Goal: Task Accomplishment & Management: Use online tool/utility

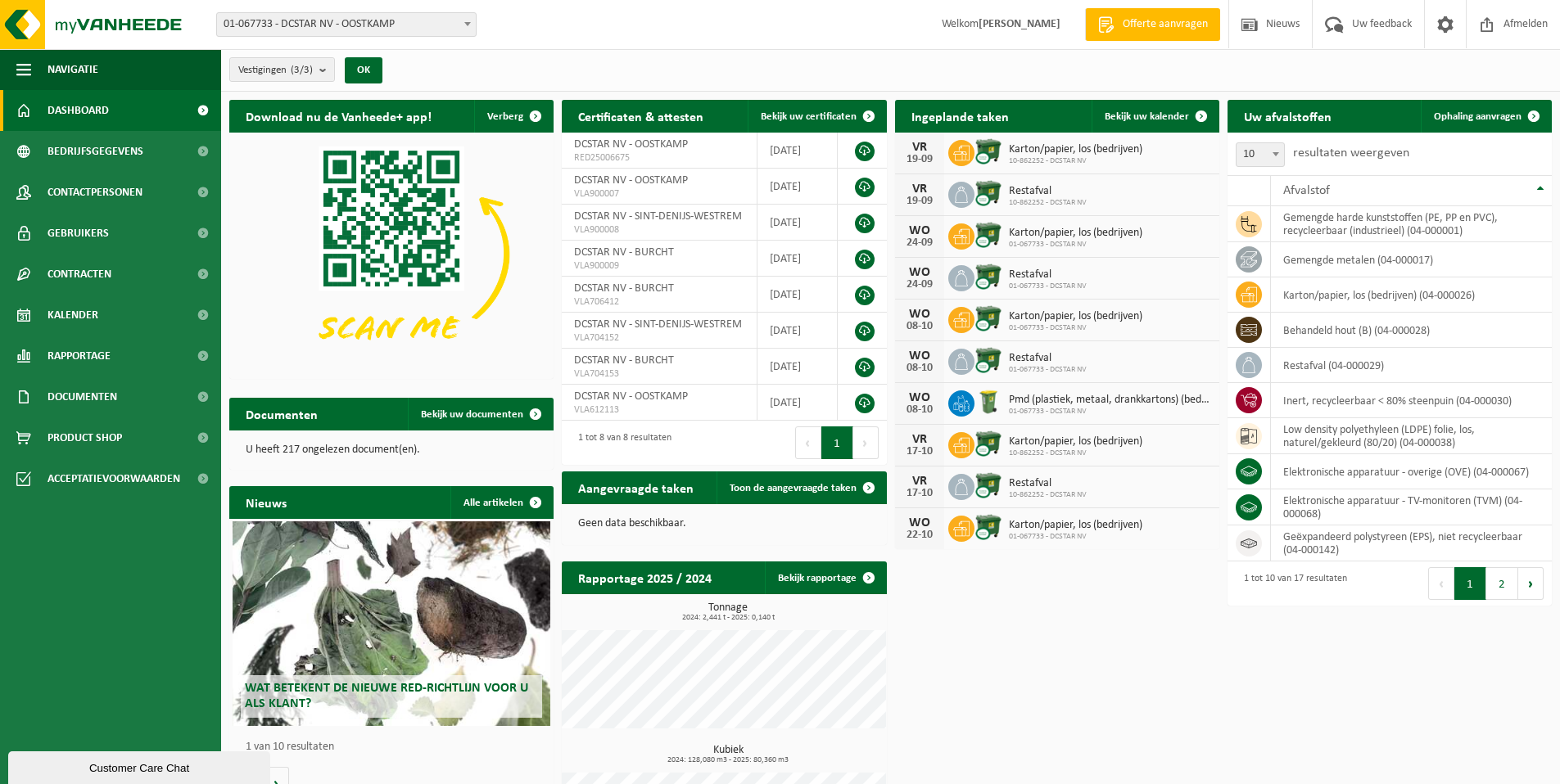
click at [1007, 151] on div "Karton/papier, los (bedrijven) 10-862252 - DCSTAR NV" at bounding box center [1071, 154] width 142 height 26
click at [986, 150] on img at bounding box center [988, 151] width 27 height 27
click at [961, 153] on icon at bounding box center [961, 153] width 16 height 15
click at [922, 150] on div "VR" at bounding box center [920, 147] width 33 height 13
click at [1151, 110] on link "Bekijk uw kalender" at bounding box center [1154, 116] width 126 height 33
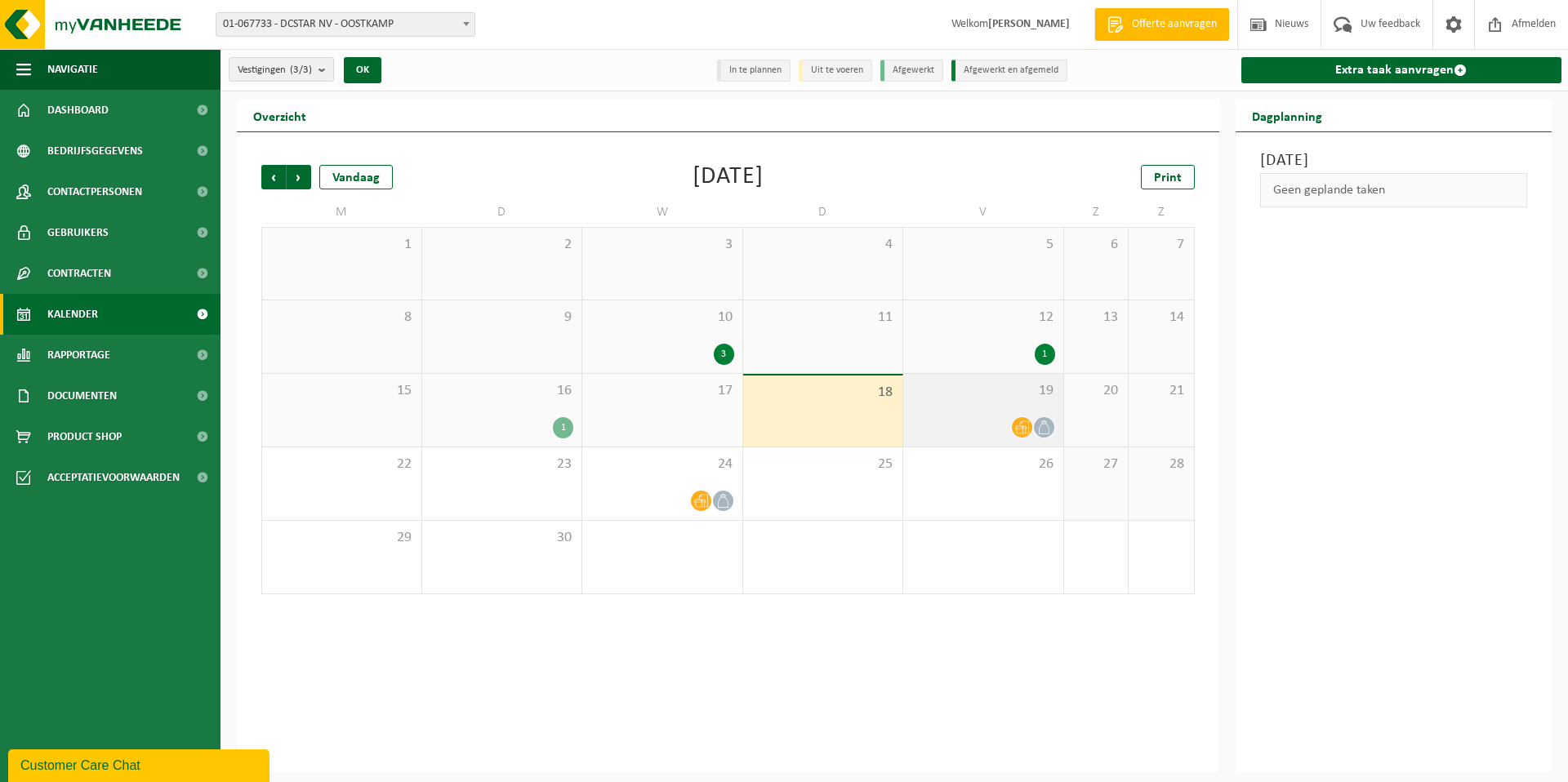
click at [1018, 427] on icon at bounding box center [1022, 427] width 14 height 14
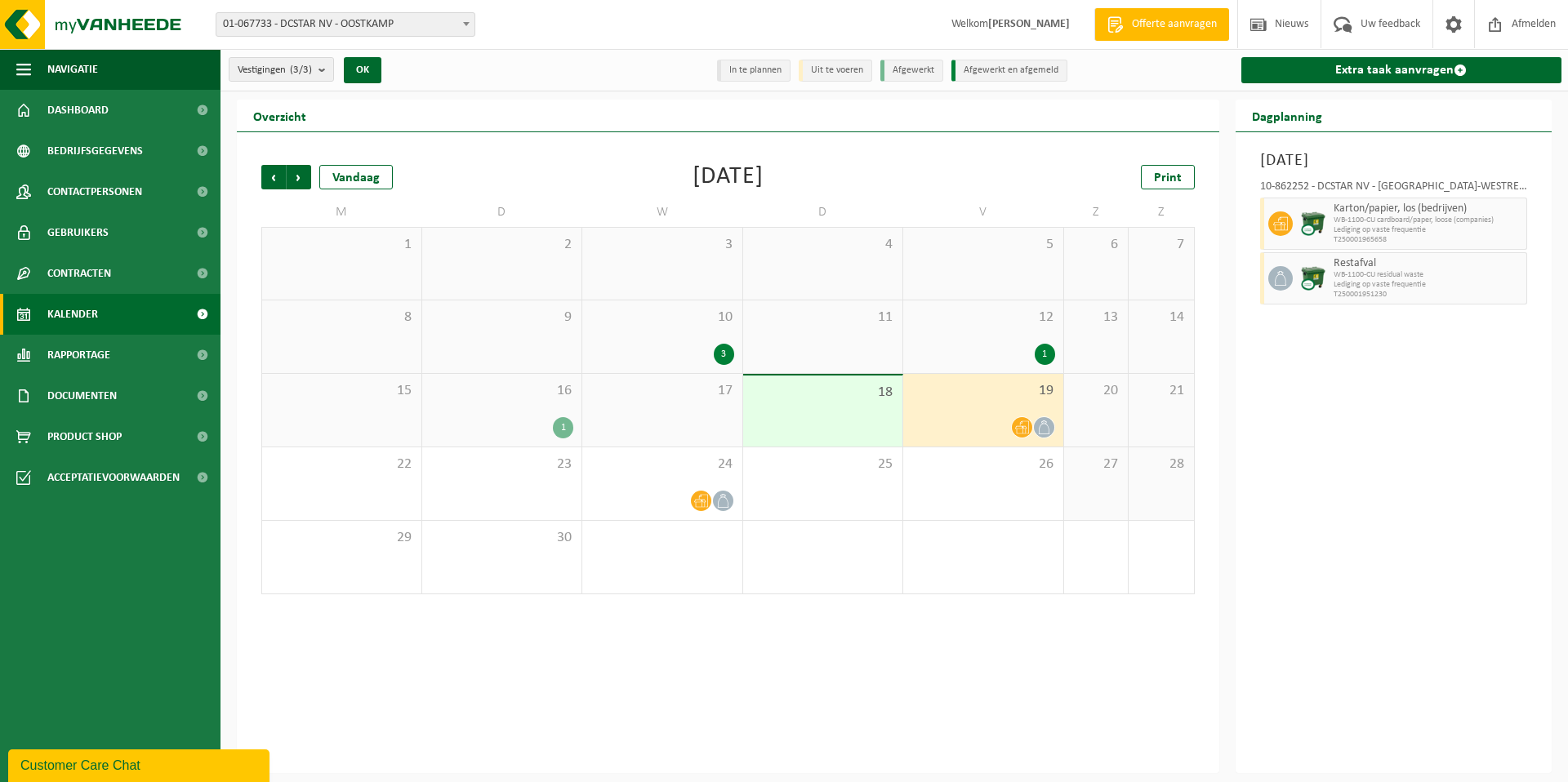
click at [1018, 428] on icon at bounding box center [1022, 428] width 14 height 13
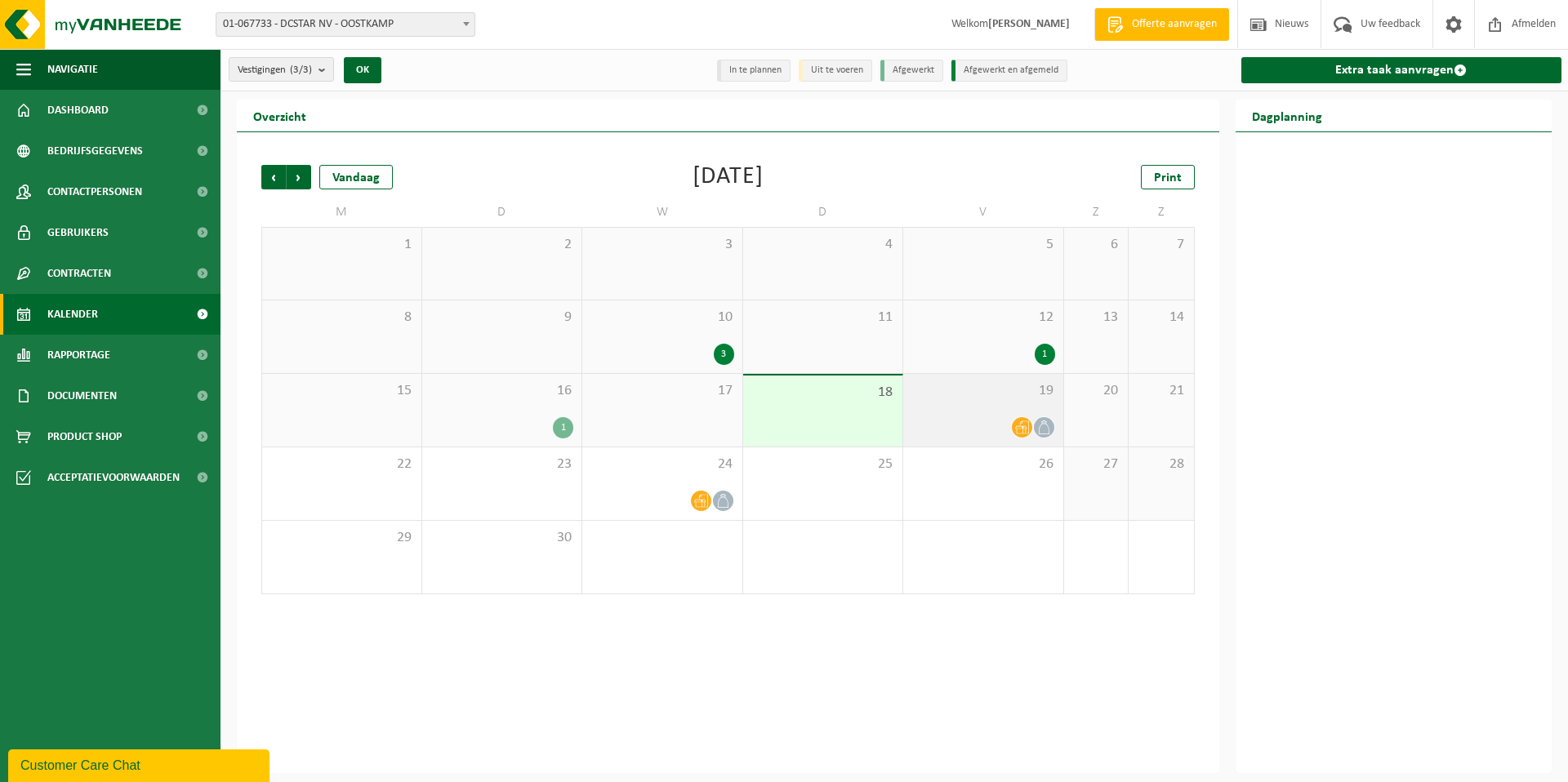
click at [1018, 428] on icon at bounding box center [1022, 428] width 14 height 13
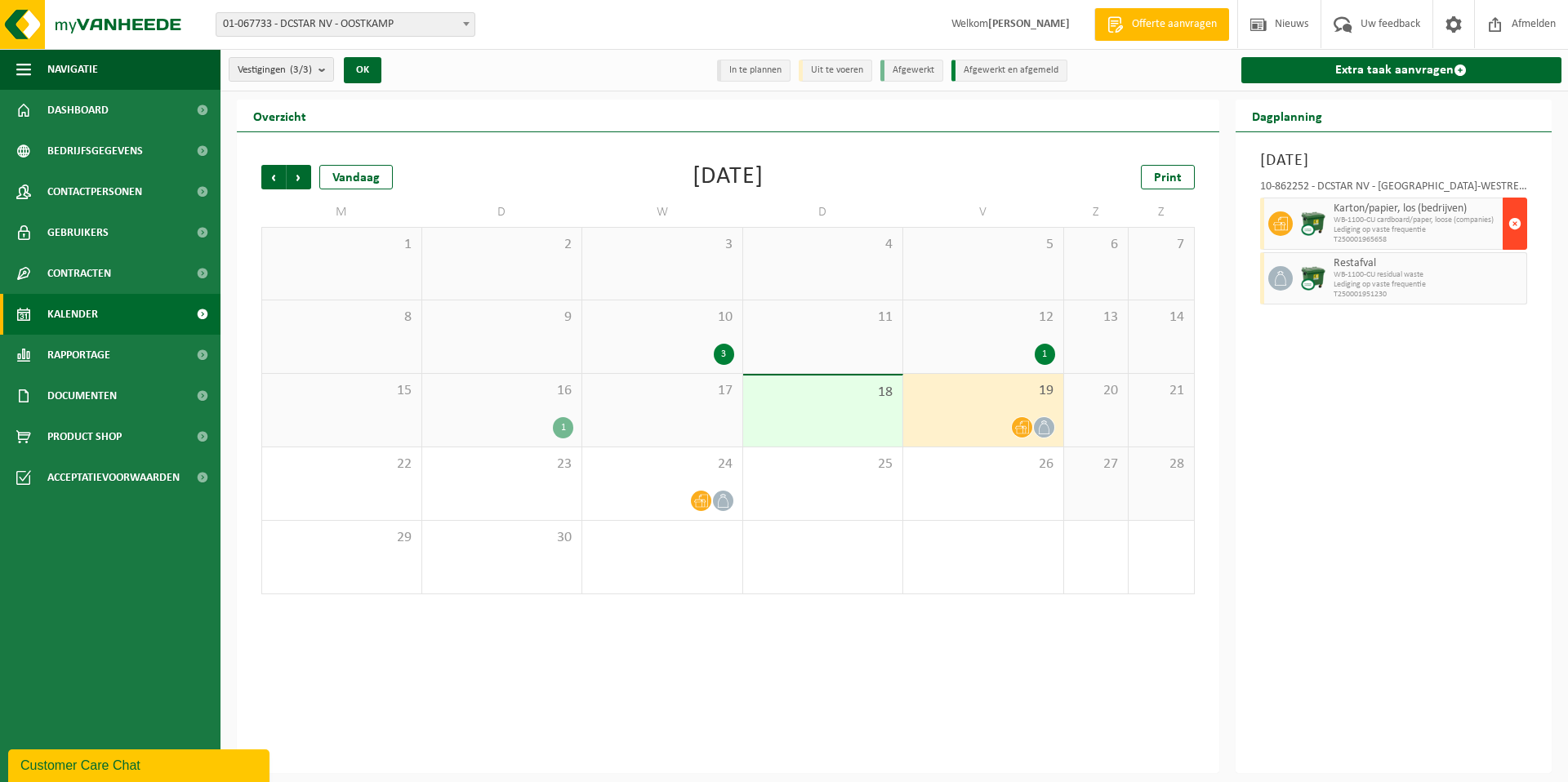
click at [1513, 225] on span "button" at bounding box center [1515, 224] width 13 height 33
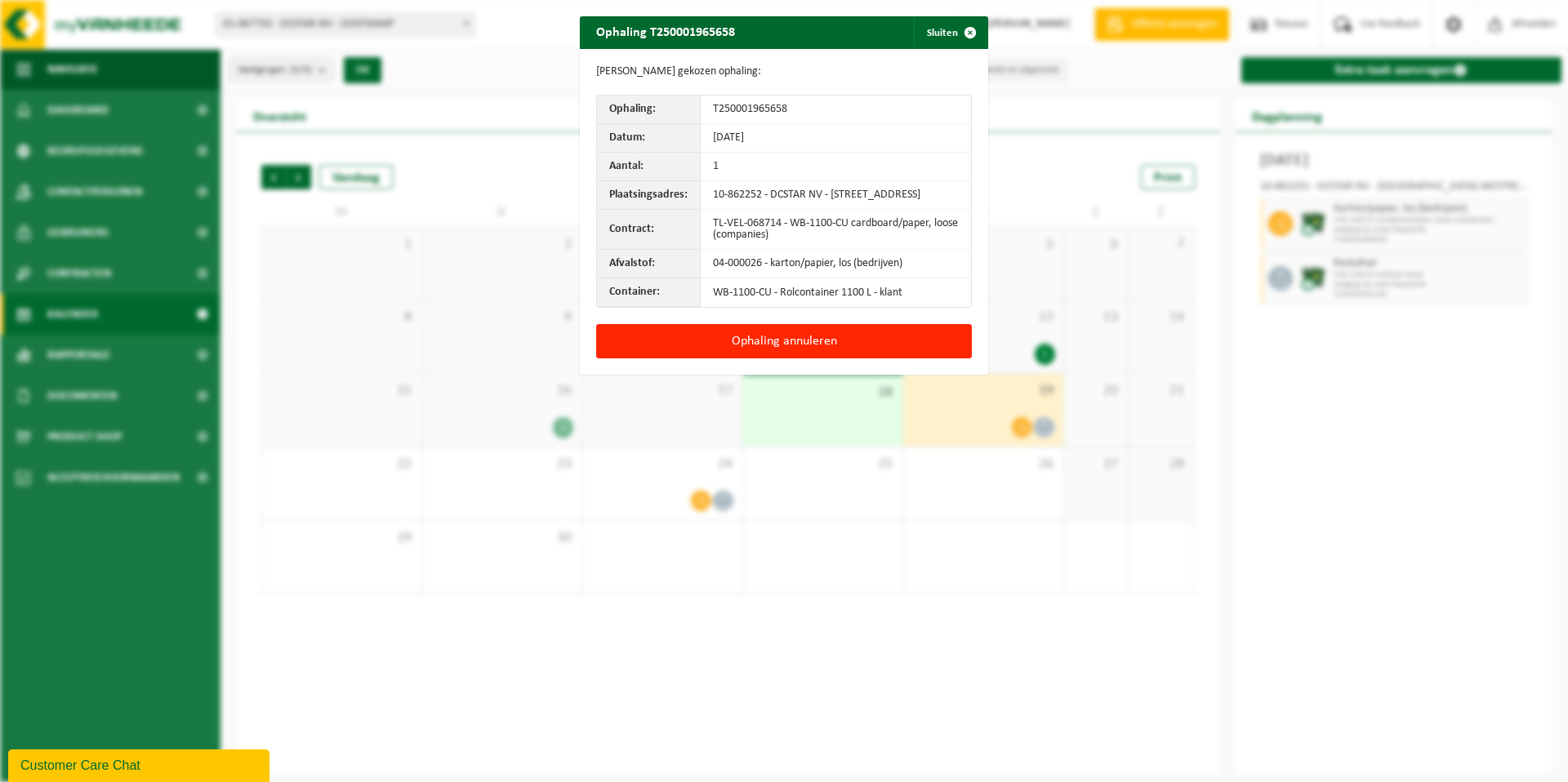
click at [1376, 381] on div "Ophaling T250001965658 Sluiten Gegevens gekozen ophaling: Ophaling: T2500019656…" at bounding box center [784, 391] width 1568 height 782
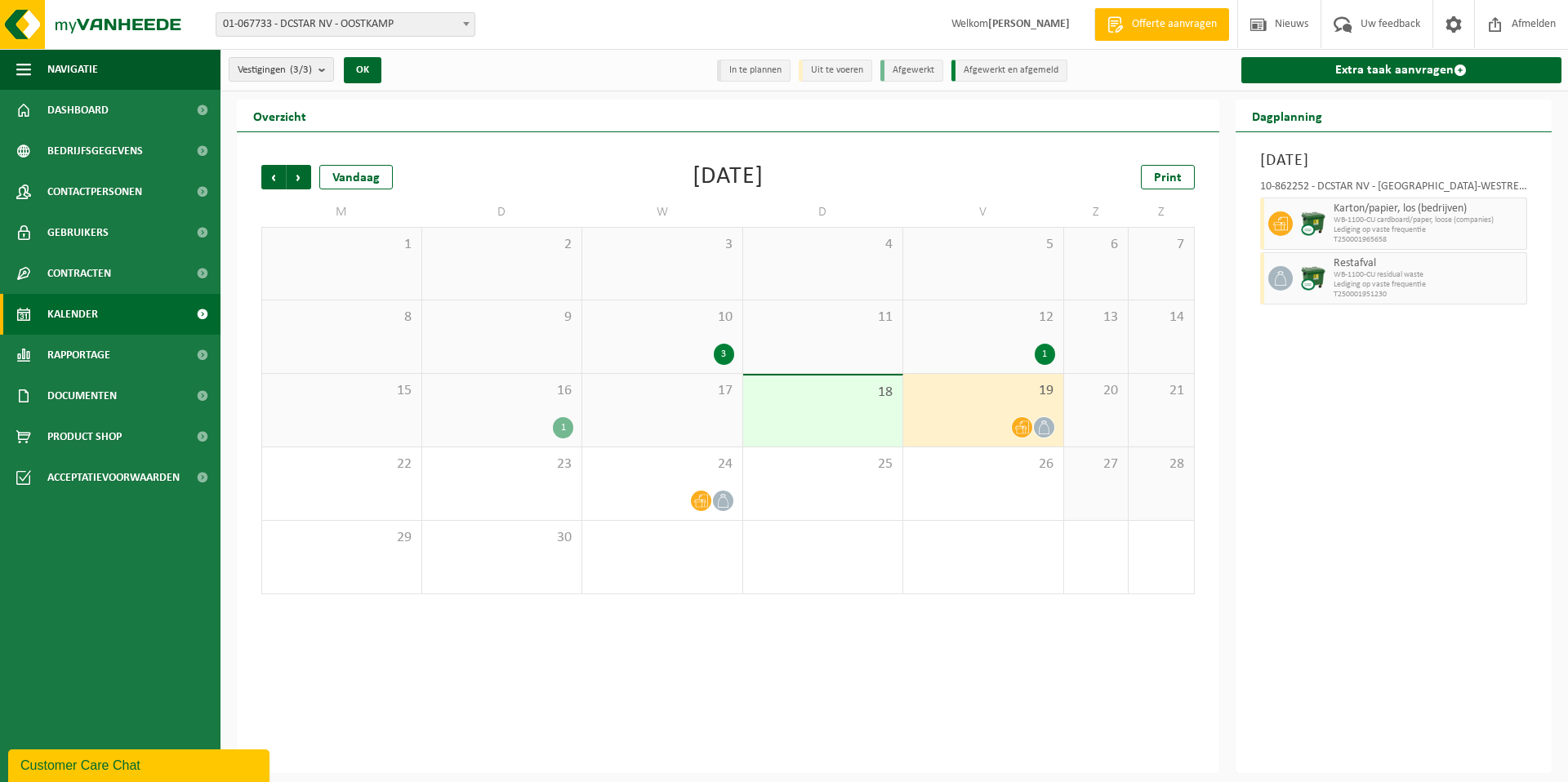
click at [938, 396] on span "19" at bounding box center [982, 391] width 143 height 18
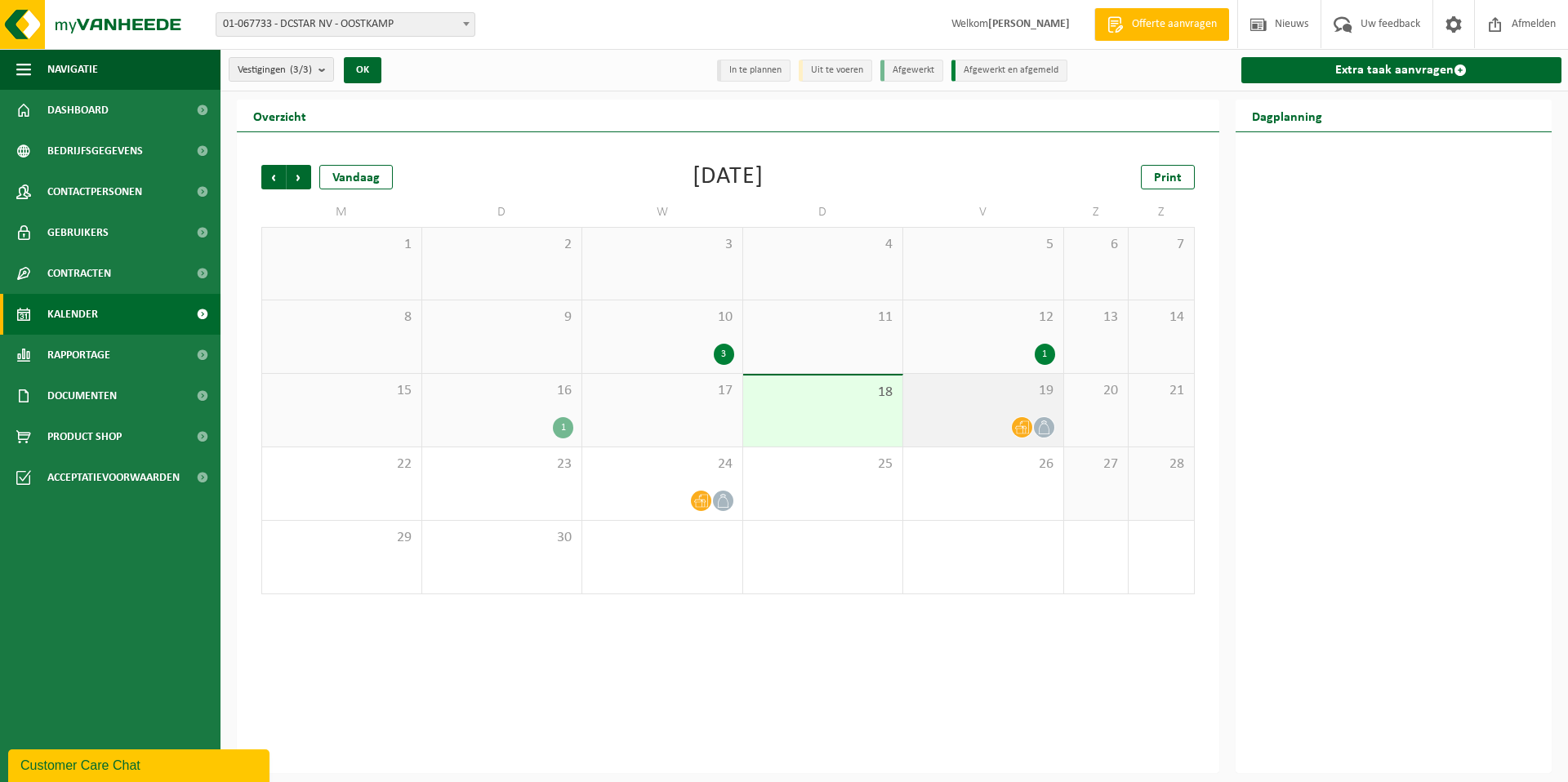
click at [938, 396] on span "19" at bounding box center [982, 391] width 143 height 18
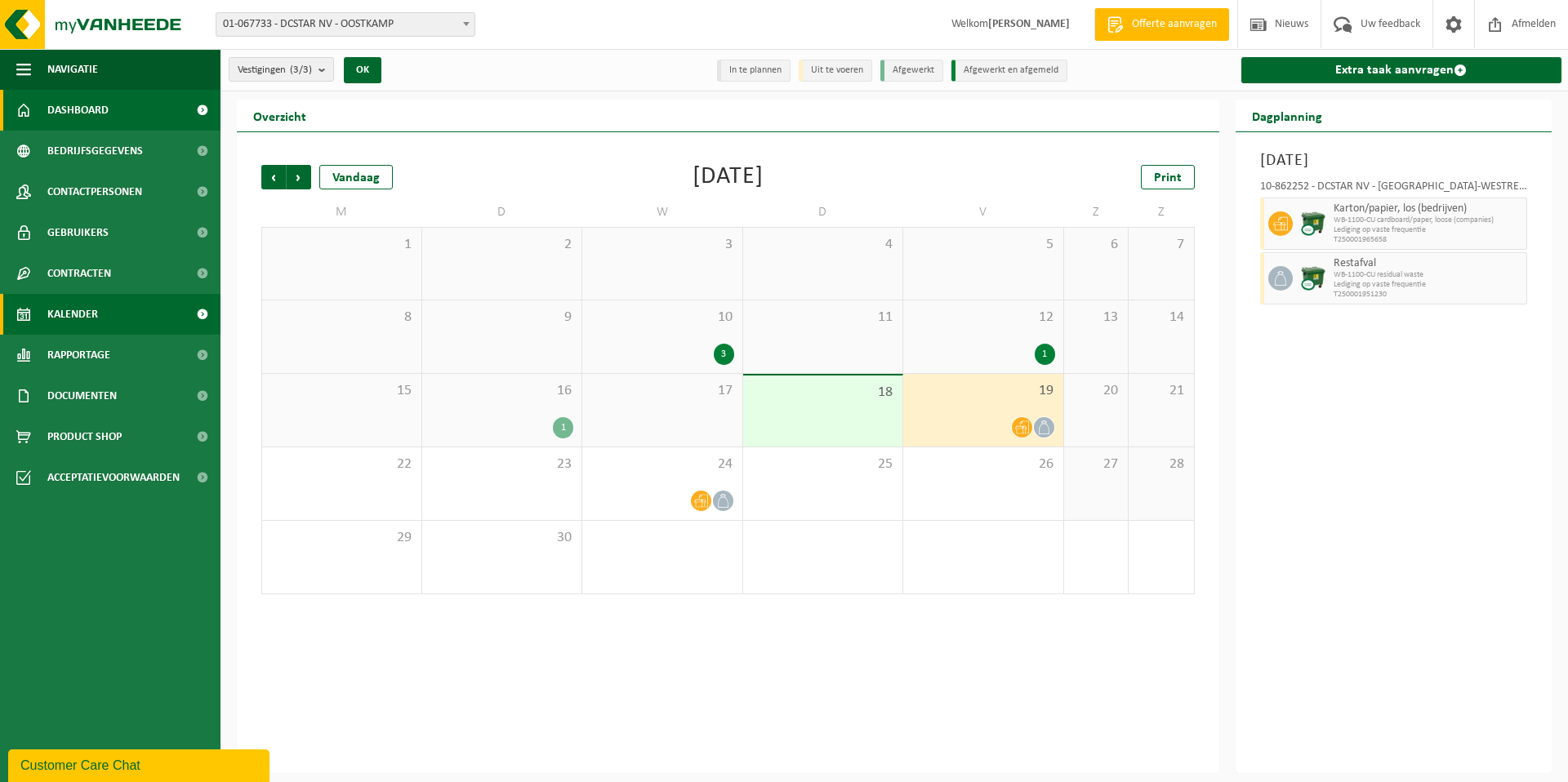
click at [101, 104] on span "Dashboard" at bounding box center [78, 110] width 61 height 41
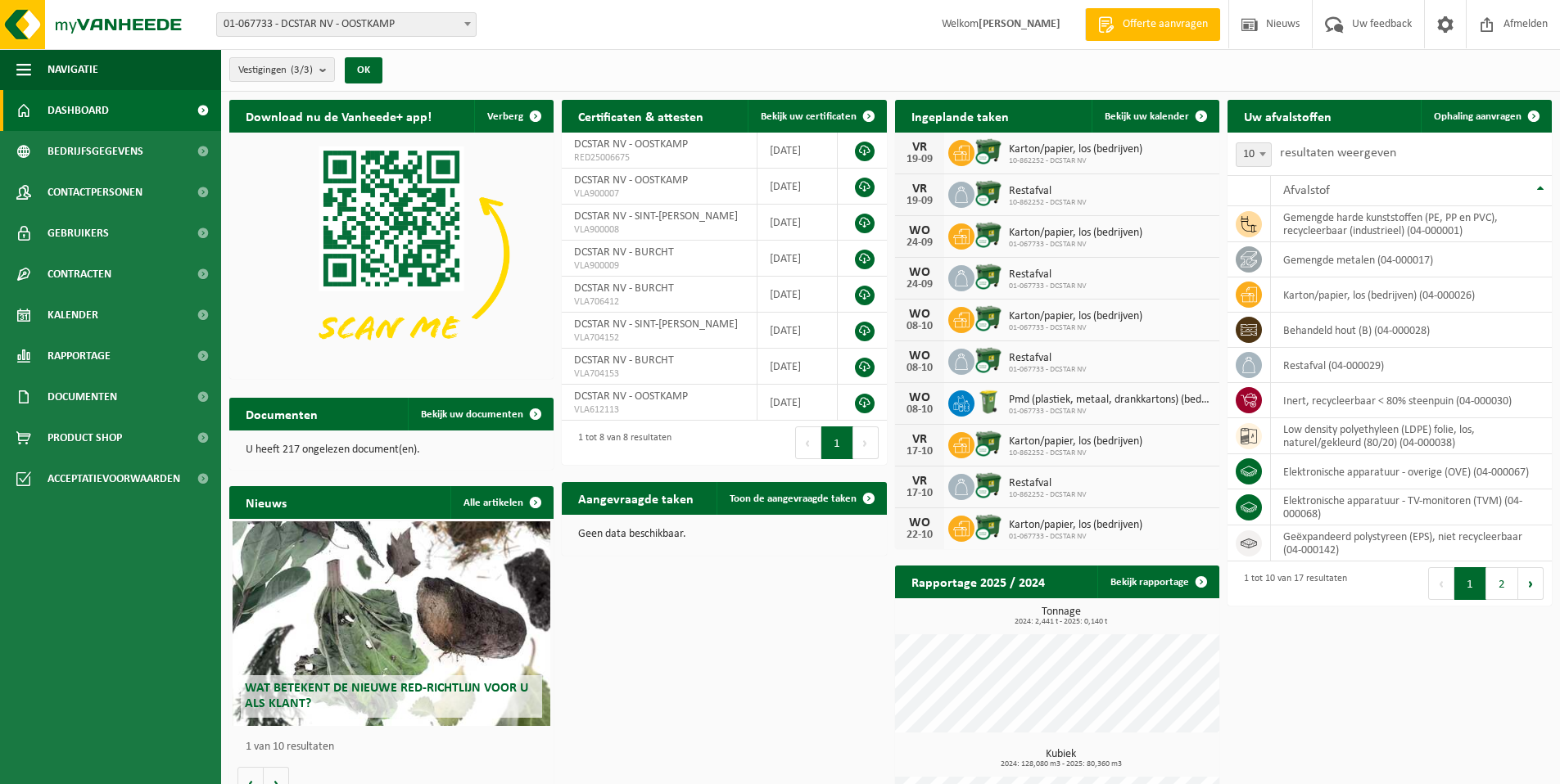
click at [611, 499] on h2 "Aangevraagde taken" at bounding box center [636, 497] width 148 height 32
click at [783, 501] on span "Toon de aangevraagde taken" at bounding box center [792, 499] width 127 height 11
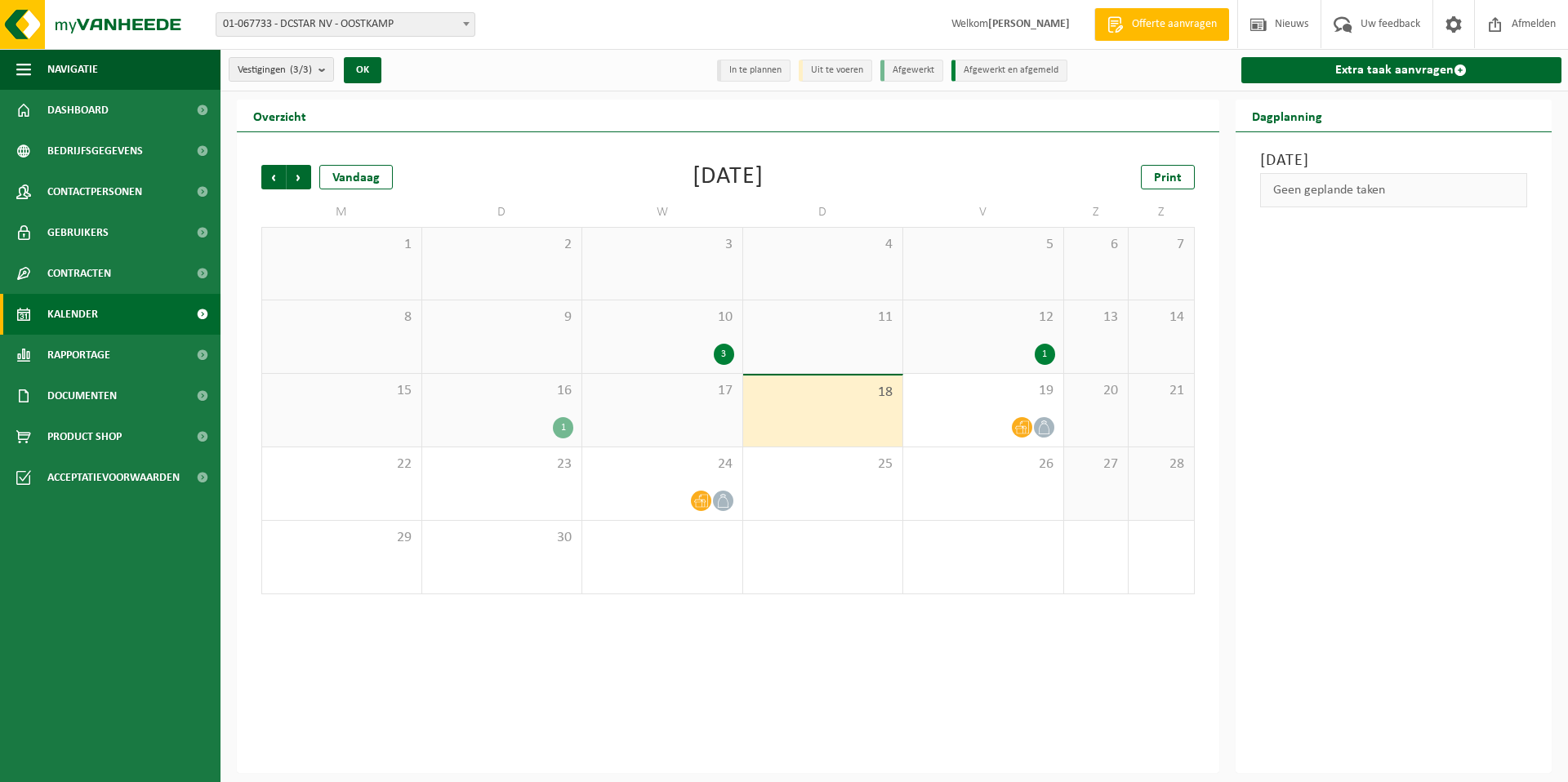
click at [799, 410] on div "18" at bounding box center [822, 411] width 160 height 71
click at [1172, 30] on span "Offerte aanvragen" at bounding box center [1174, 25] width 93 height 16
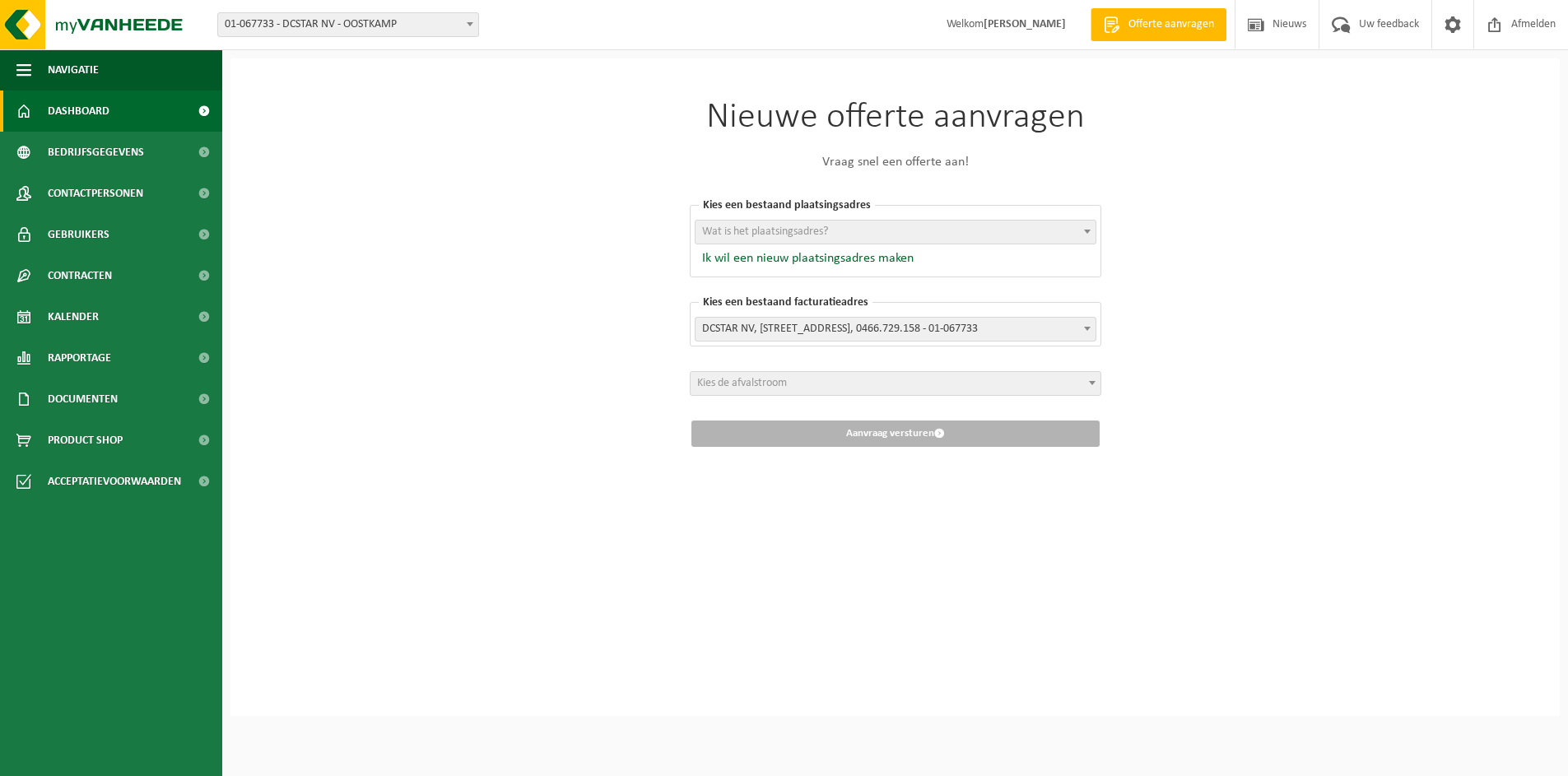
click at [140, 111] on link "Dashboard" at bounding box center [110, 110] width 222 height 41
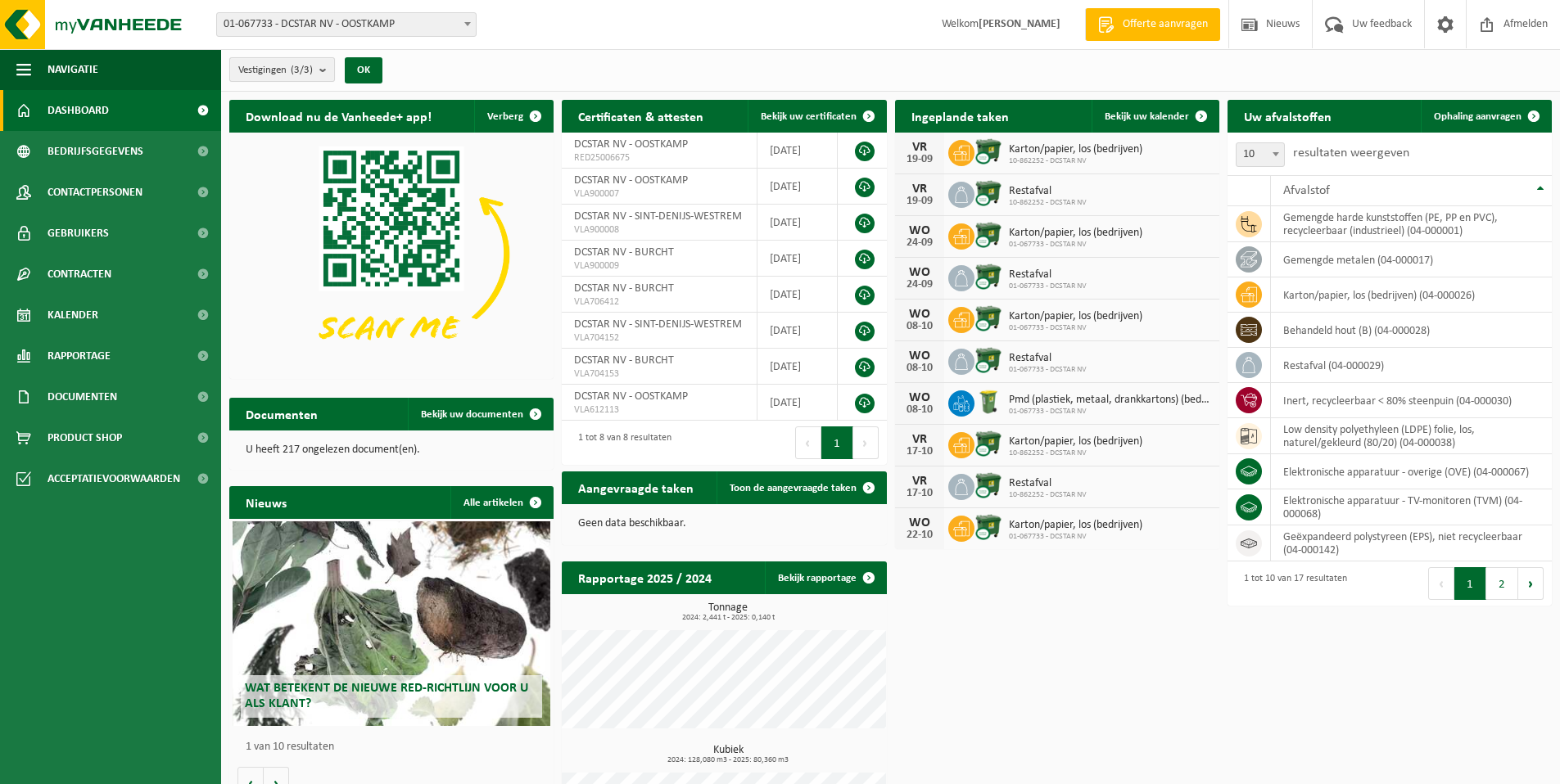
click at [322, 68] on b "submit" at bounding box center [327, 69] width 15 height 23
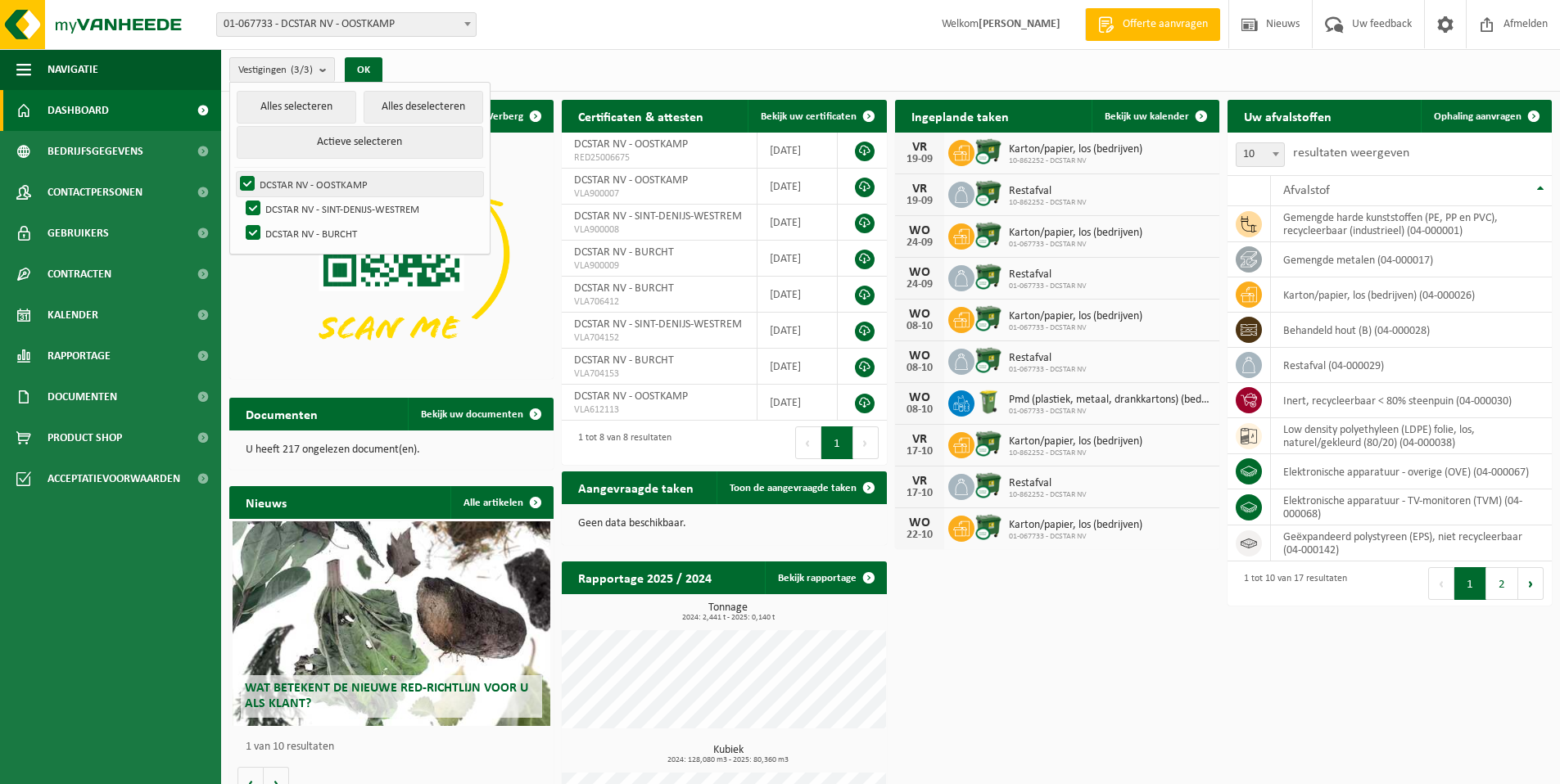
click at [332, 184] on label "DCSTAR NV - OOSTKAMP" at bounding box center [359, 184] width 246 height 25
click at [235, 172] on input "DCSTAR NV - OOSTKAMP" at bounding box center [234, 171] width 1 height 1
click at [250, 180] on label "DCSTAR NV - OOSTKAMP" at bounding box center [359, 184] width 246 height 25
click at [235, 172] on input "DCSTAR NV - OOSTKAMP" at bounding box center [234, 171] width 1 height 1
checkbox input "true"
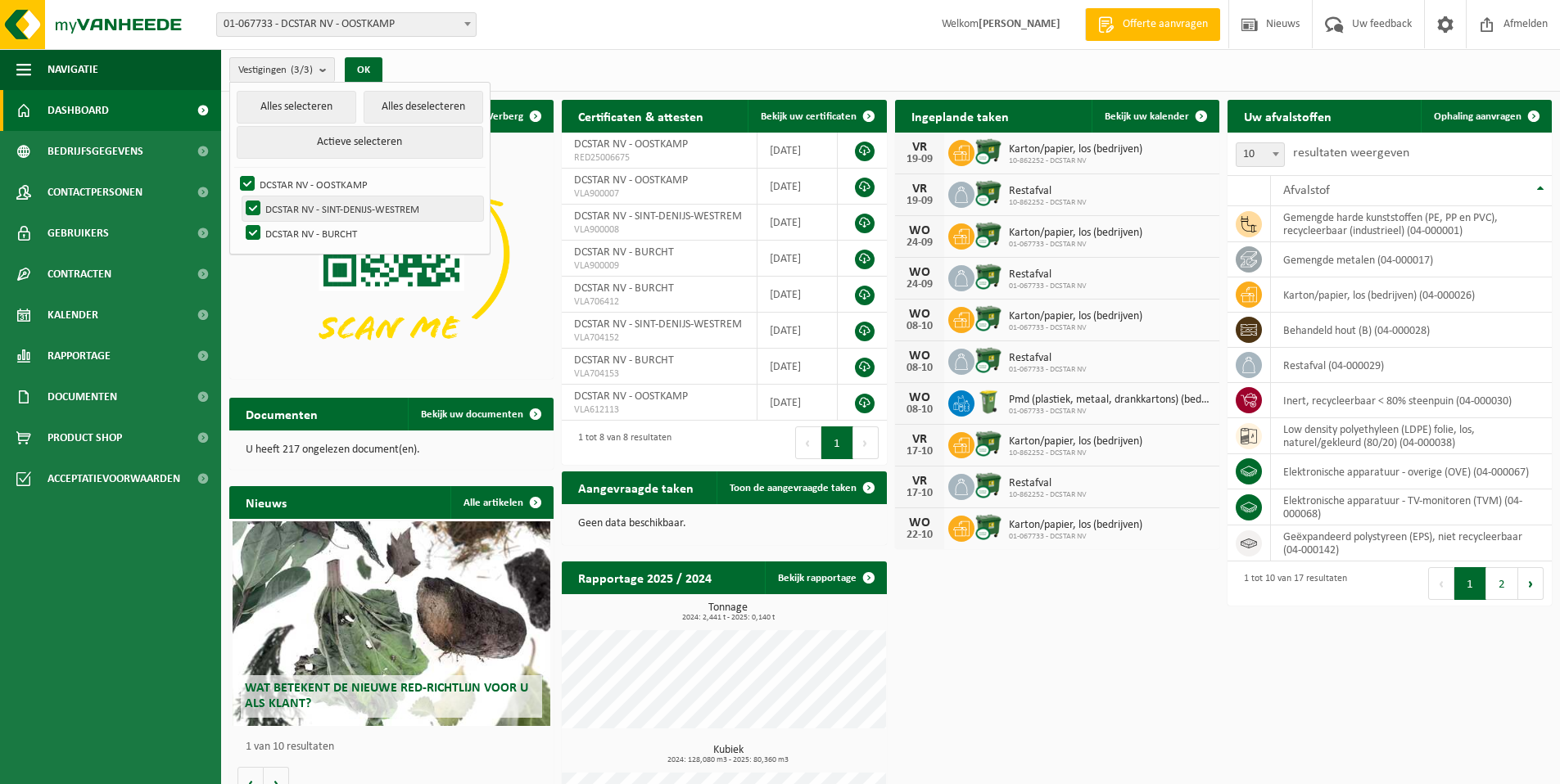
click at [257, 207] on label "DCSTAR NV - SINT-DENIJS-WESTREM" at bounding box center [363, 209] width 241 height 25
click at [240, 197] on input "DCSTAR NV - SINT-DENIJS-WESTREM" at bounding box center [239, 196] width 1 height 1
checkbox input "false"
click at [253, 224] on label "DCSTAR NV - BURCHT" at bounding box center [363, 233] width 241 height 25
click at [240, 221] on input "DCSTAR NV - BURCHT" at bounding box center [239, 220] width 1 height 1
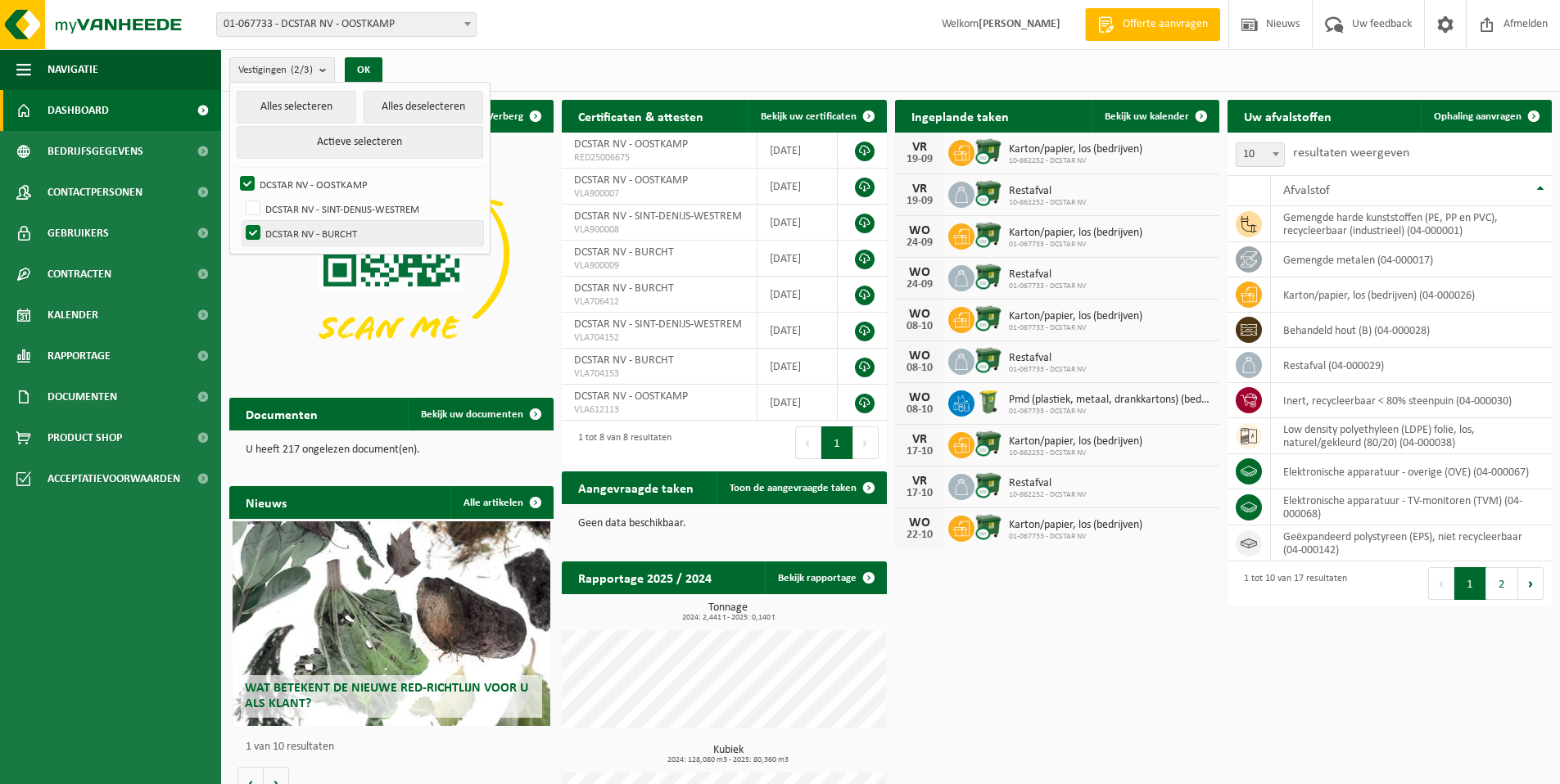
checkbox input "false"
click at [366, 71] on button "OK" at bounding box center [363, 71] width 38 height 27
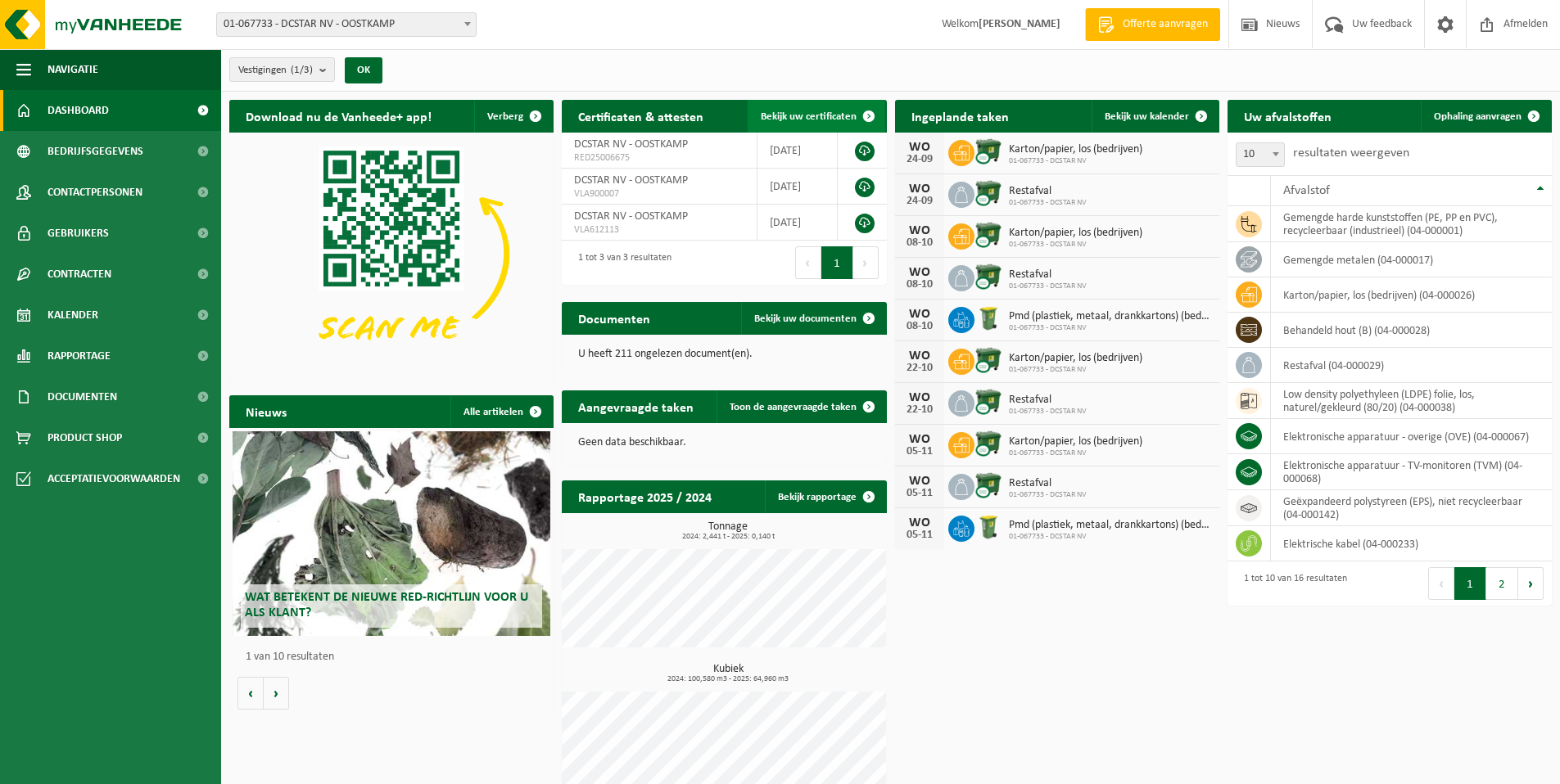
click at [852, 116] on span at bounding box center [868, 116] width 33 height 33
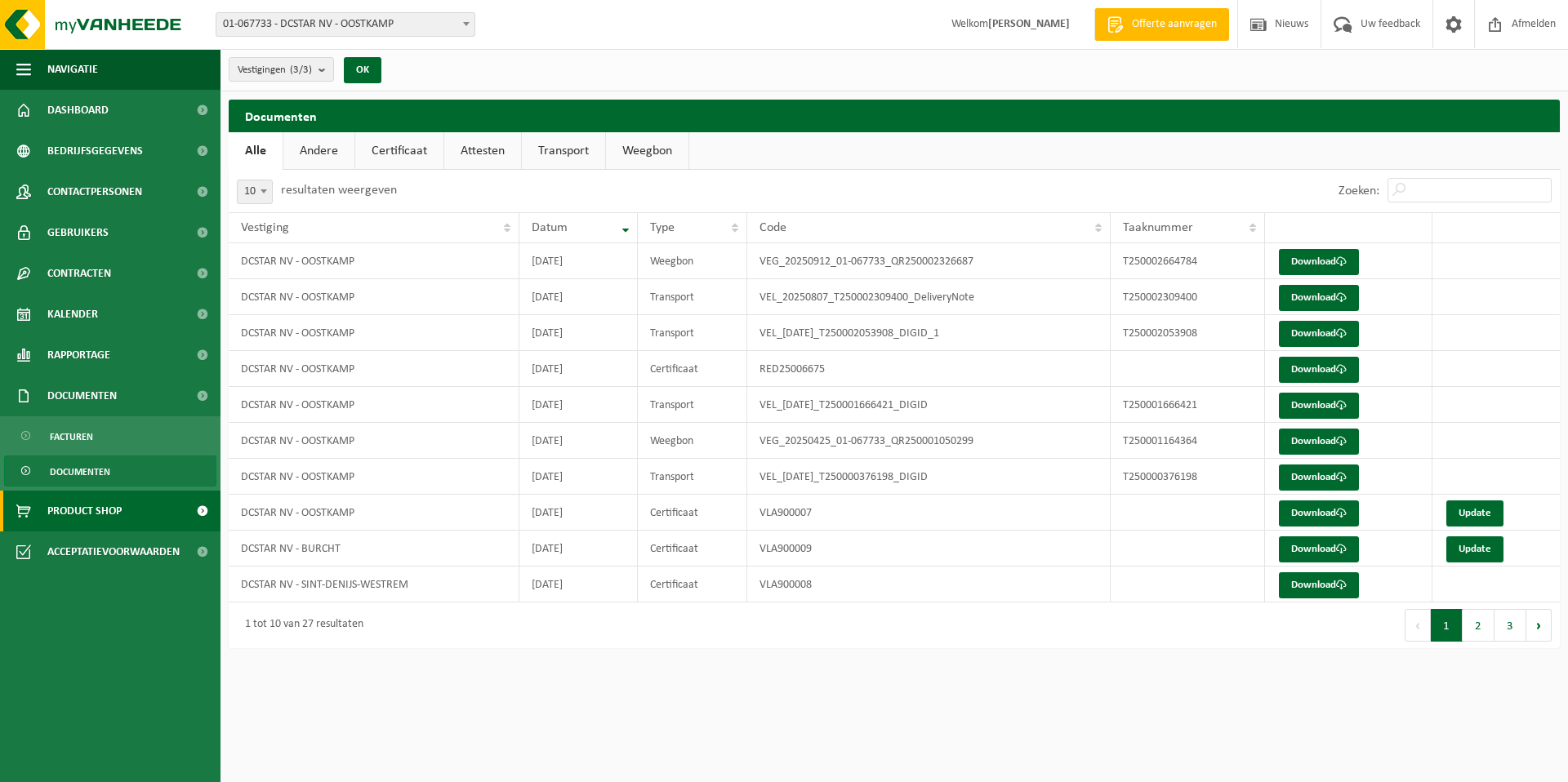
click at [111, 511] on span "Product Shop" at bounding box center [84, 511] width 74 height 41
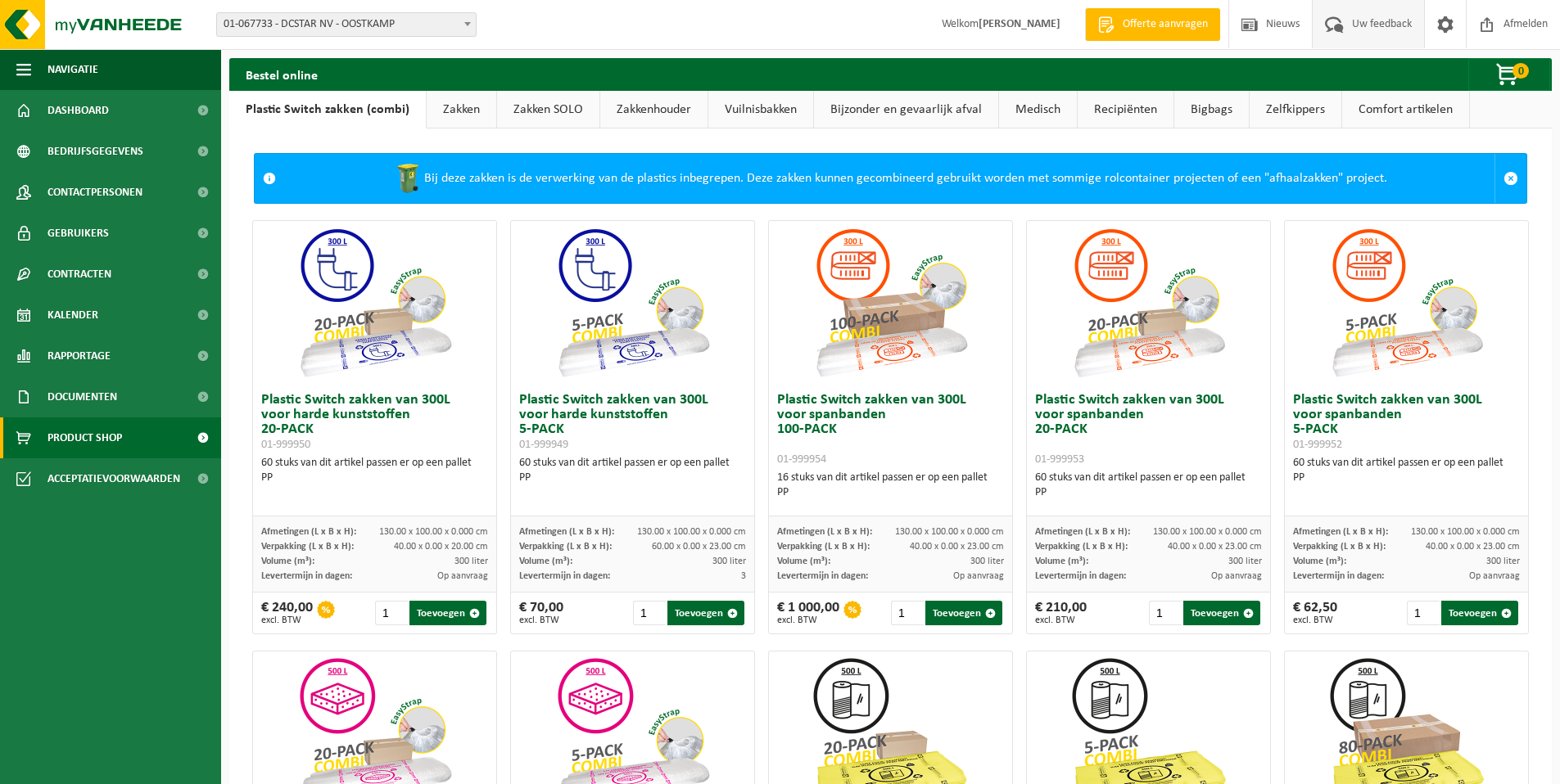
click at [1368, 27] on span "Uw feedback" at bounding box center [1381, 24] width 68 height 49
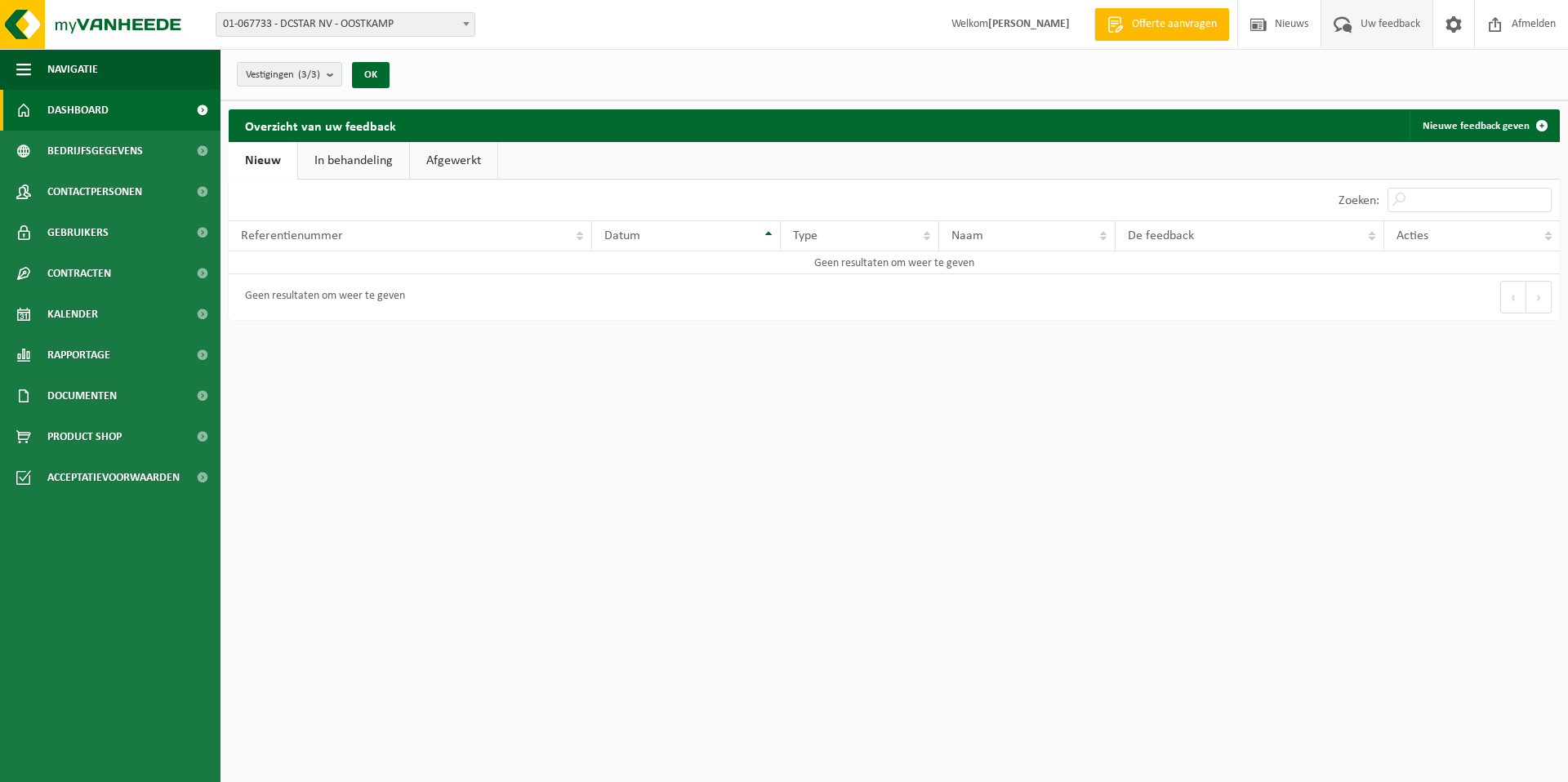
click at [98, 111] on span "Dashboard" at bounding box center [78, 110] width 61 height 41
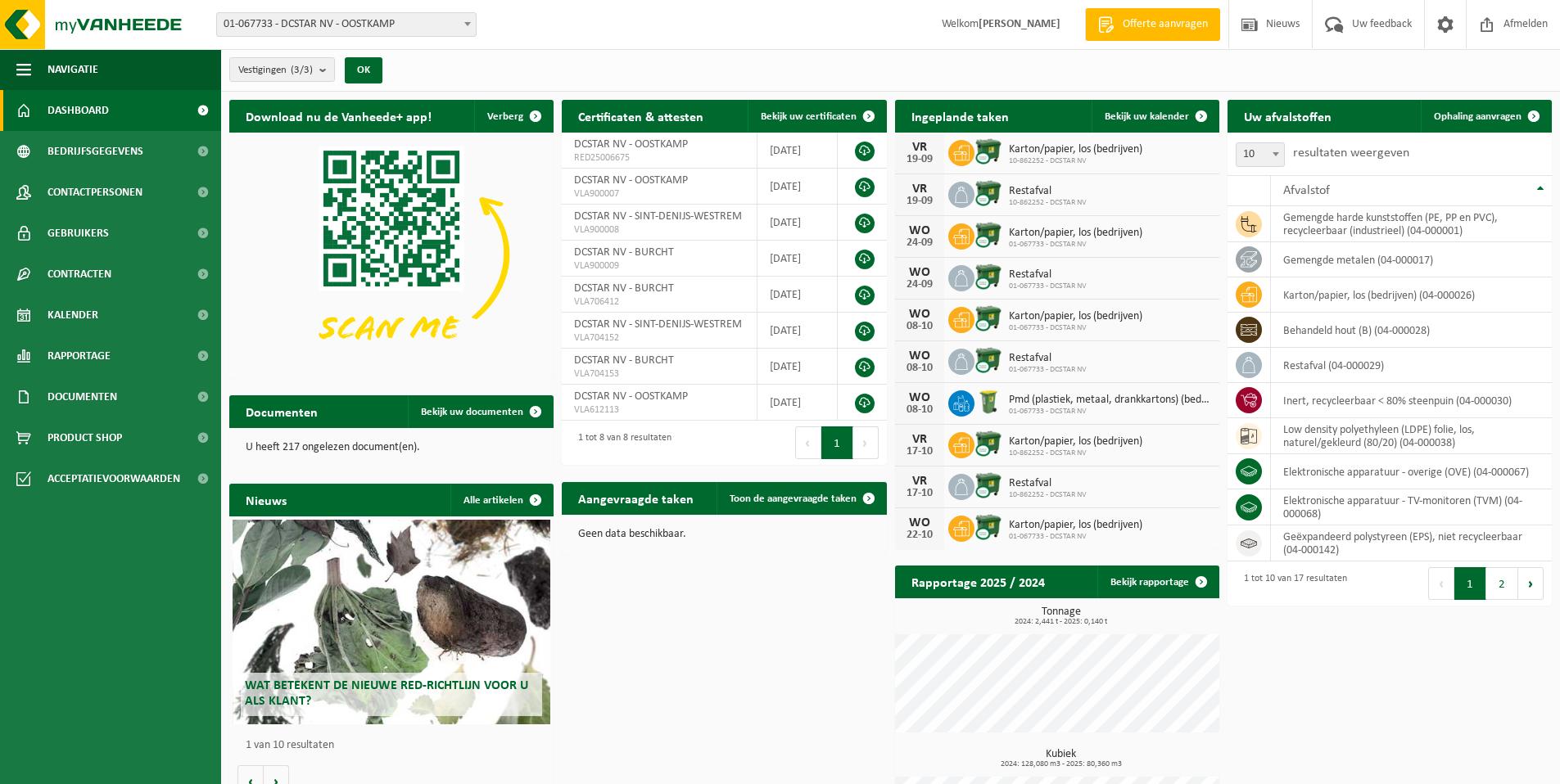
click at [963, 119] on h2 "Ingeplande taken" at bounding box center [960, 115] width 130 height 32
click at [1475, 118] on span "Ophaling aanvragen" at bounding box center [1478, 117] width 88 height 11
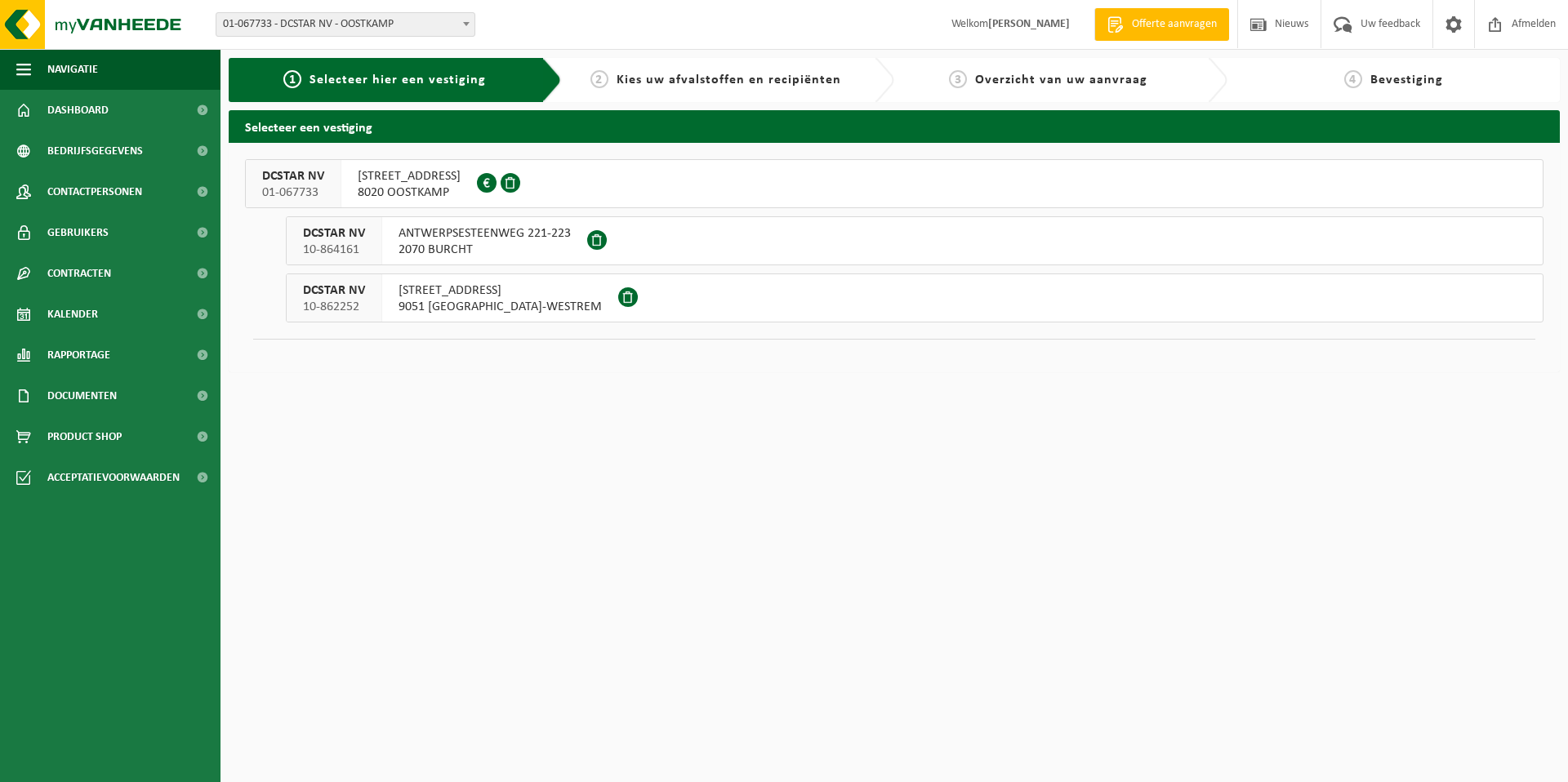
click at [404, 182] on span "[STREET_ADDRESS]" at bounding box center [408, 176] width 103 height 16
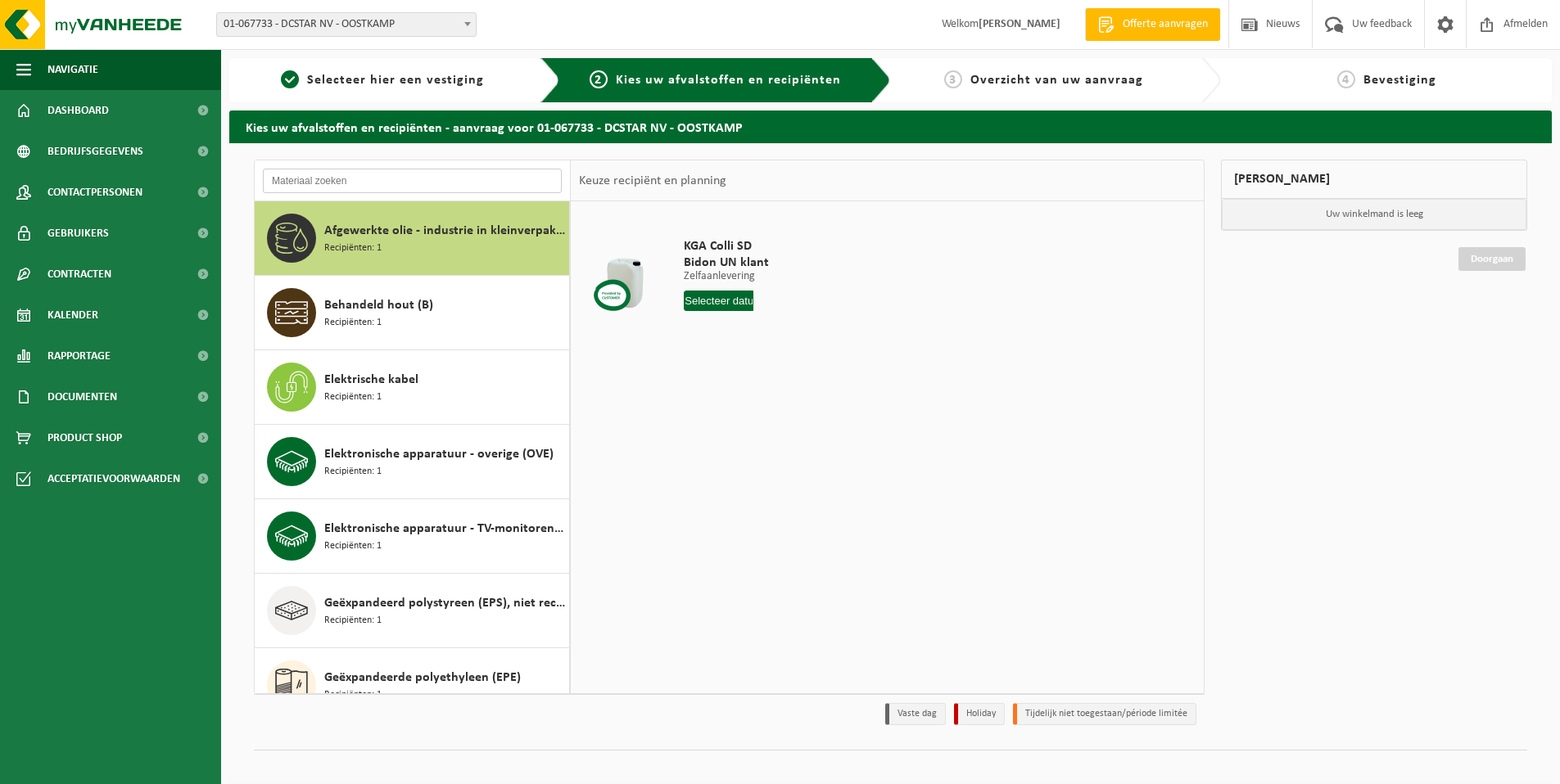
click at [351, 182] on input "text" at bounding box center [412, 180] width 299 height 25
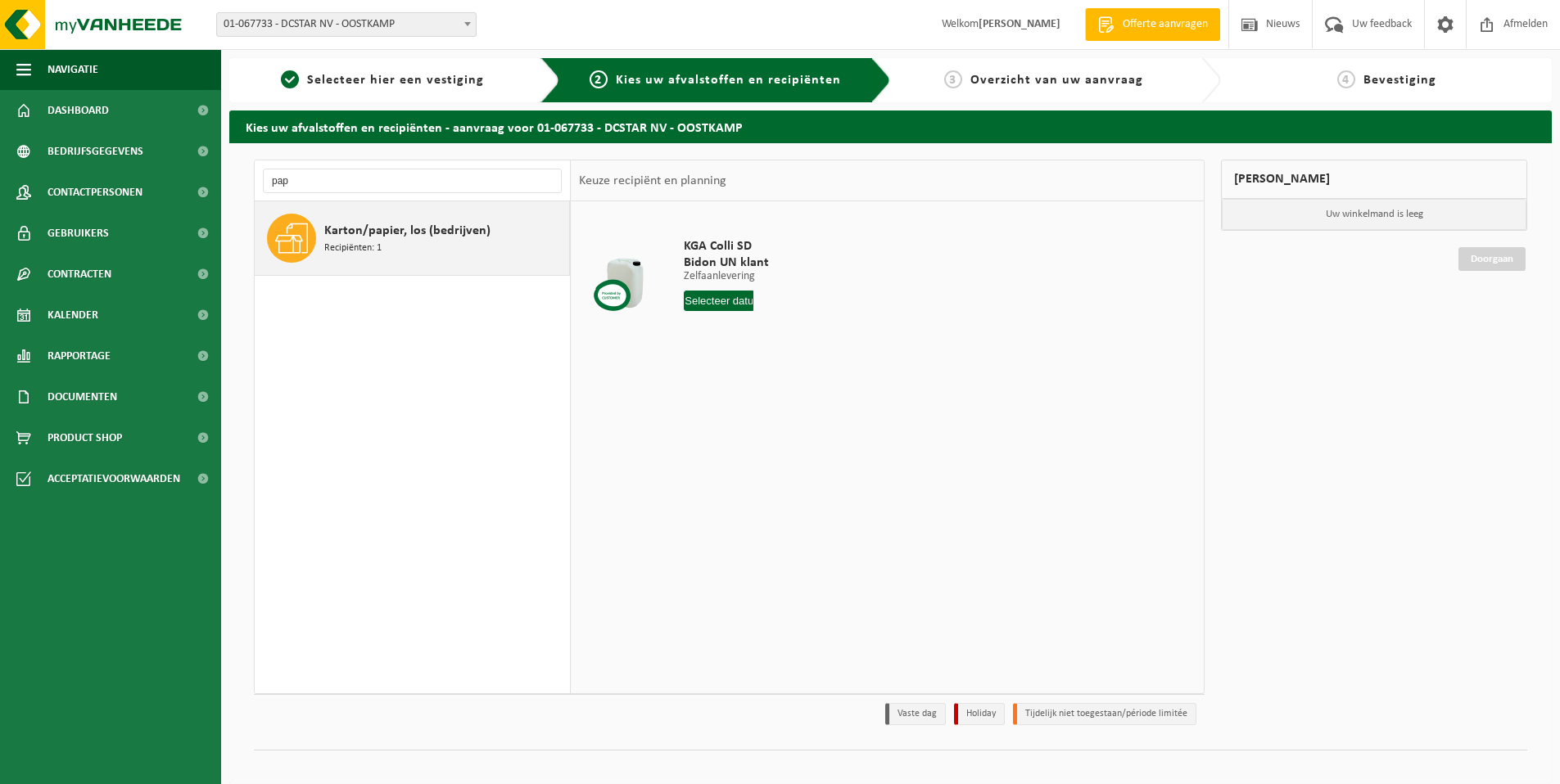
click at [391, 234] on span "Karton/papier, los (bedrijven)" at bounding box center [407, 230] width 166 height 19
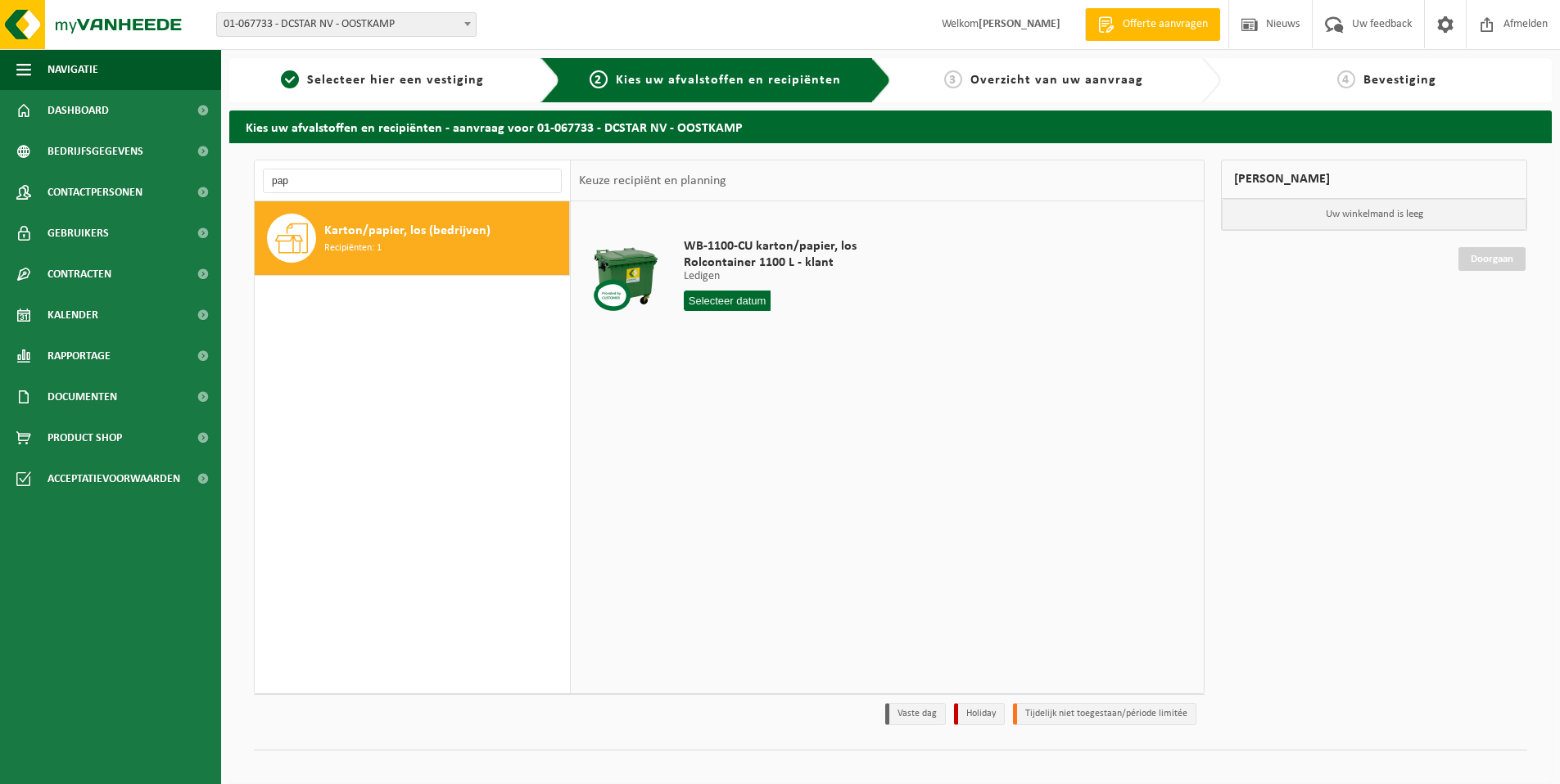
click at [705, 299] on input "text" at bounding box center [726, 300] width 87 height 20
click at [871, 340] on icon at bounding box center [869, 339] width 4 height 8
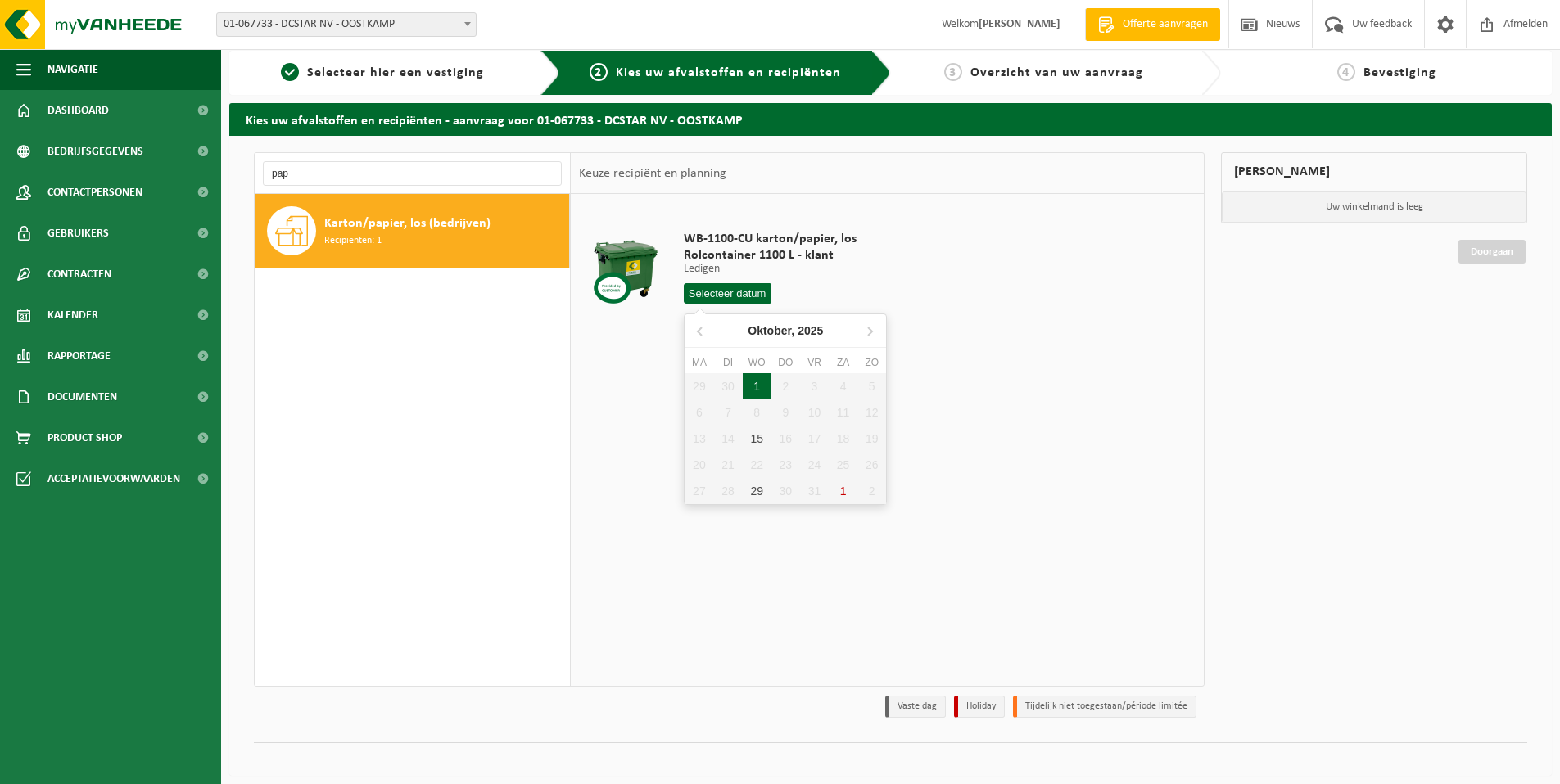
scroll to position [16, 0]
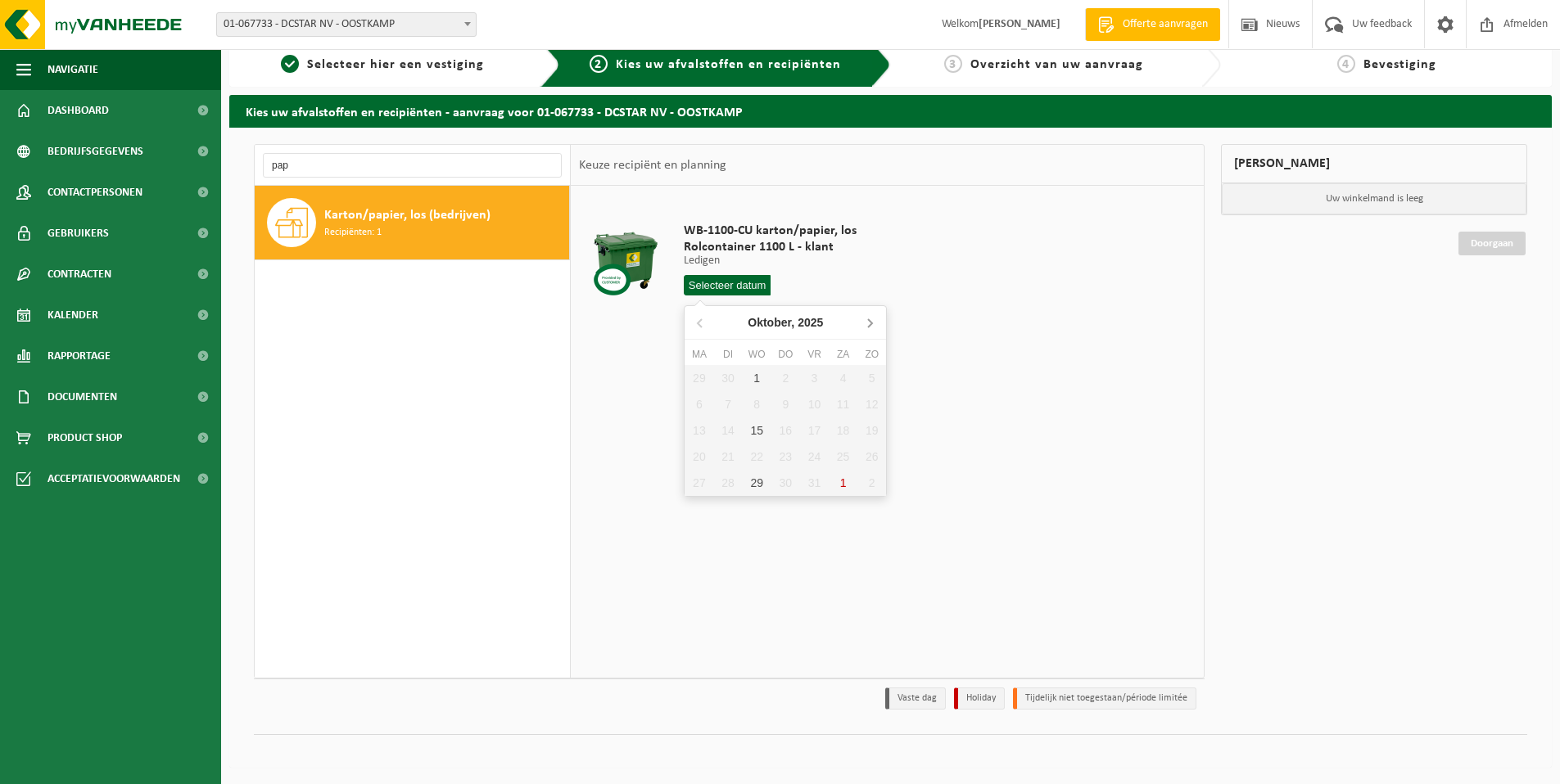
click at [869, 320] on icon at bounding box center [869, 322] width 27 height 27
click at [698, 322] on icon at bounding box center [699, 323] width 4 height 8
click at [1015, 361] on div "WB-1100-CU karton/papier, los Rolcontainer 1100 L - klant Ledigen Ledigen Ledig…" at bounding box center [887, 431] width 633 height 491
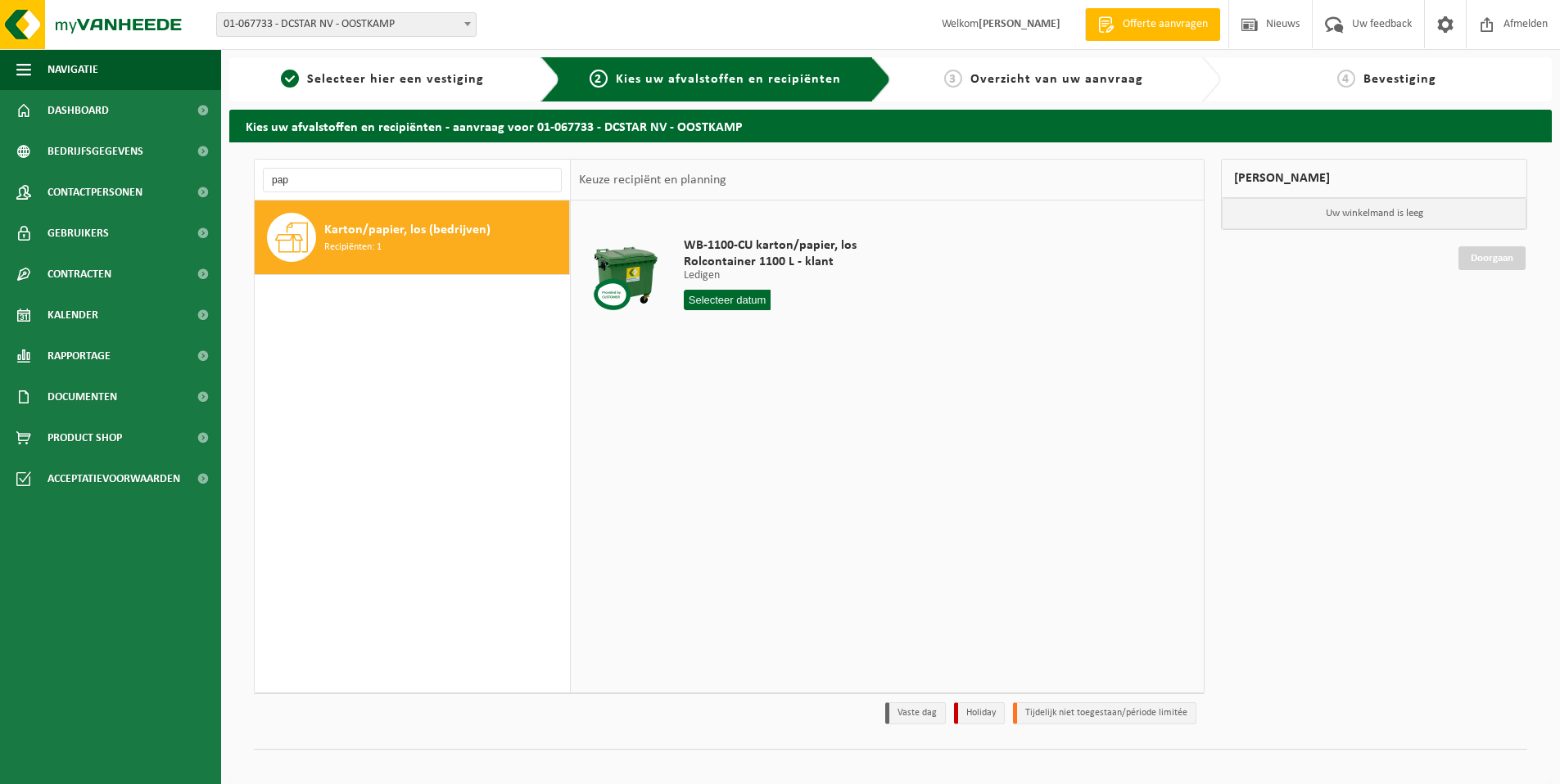
scroll to position [0, 0]
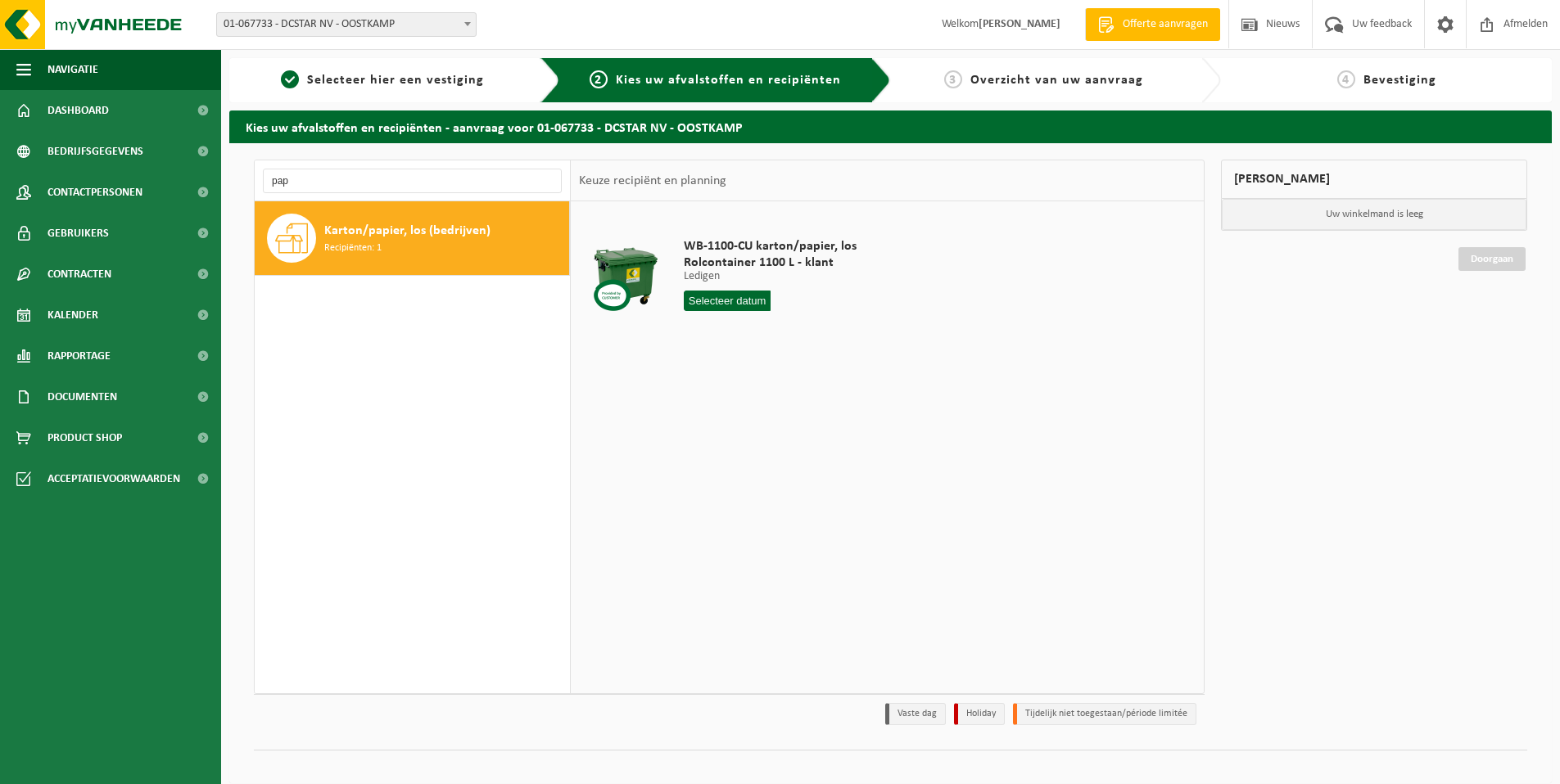
click at [387, 236] on span "Karton/papier, los (bedrijven)" at bounding box center [407, 230] width 166 height 19
click at [705, 303] on input "text" at bounding box center [726, 300] width 87 height 20
click at [322, 184] on input "pap" at bounding box center [412, 180] width 299 height 25
type input "p"
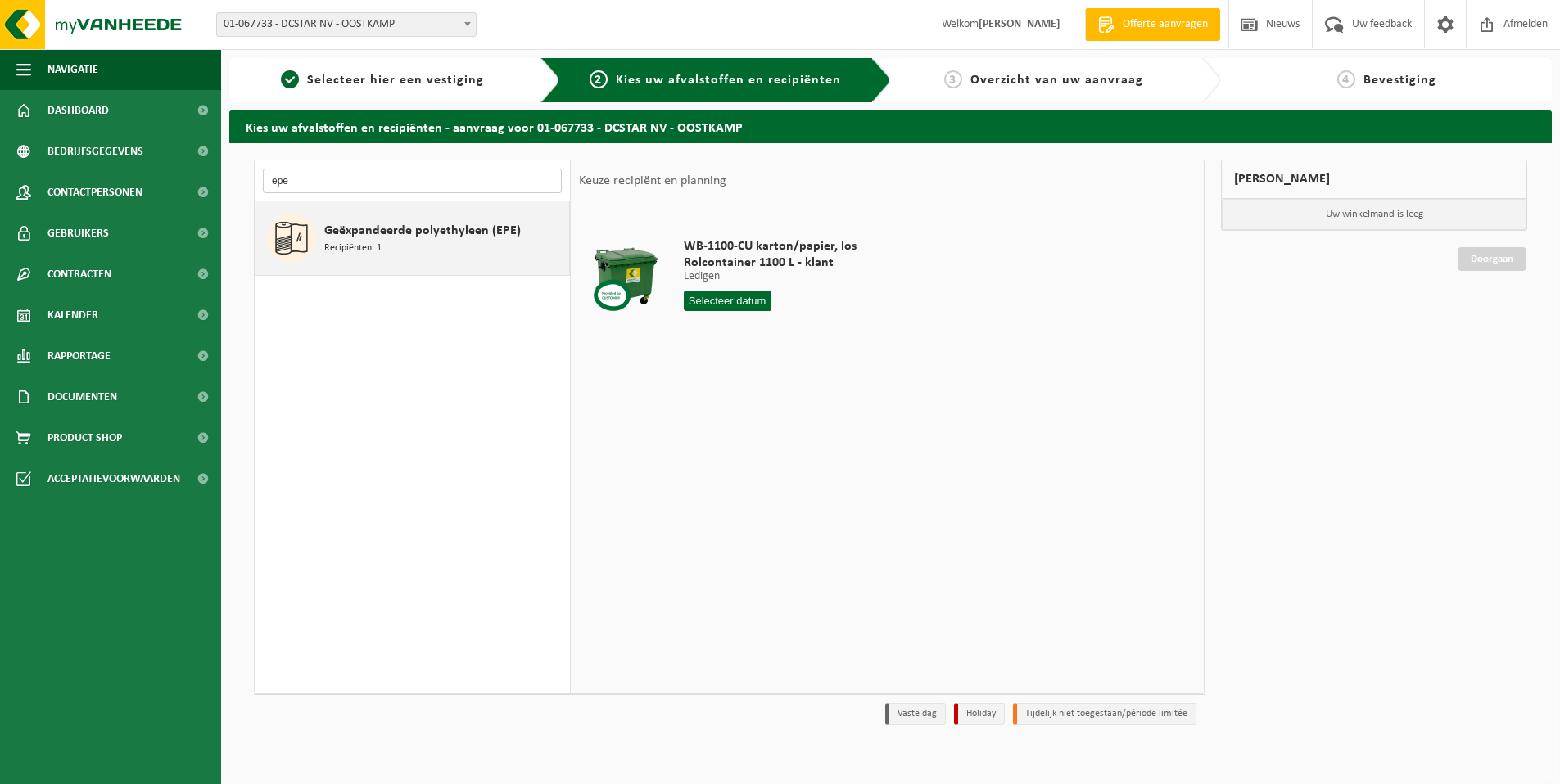
type input "epe"
click at [370, 233] on span "Geëxpandeerde polyethyleen (EPE)" at bounding box center [422, 230] width 197 height 19
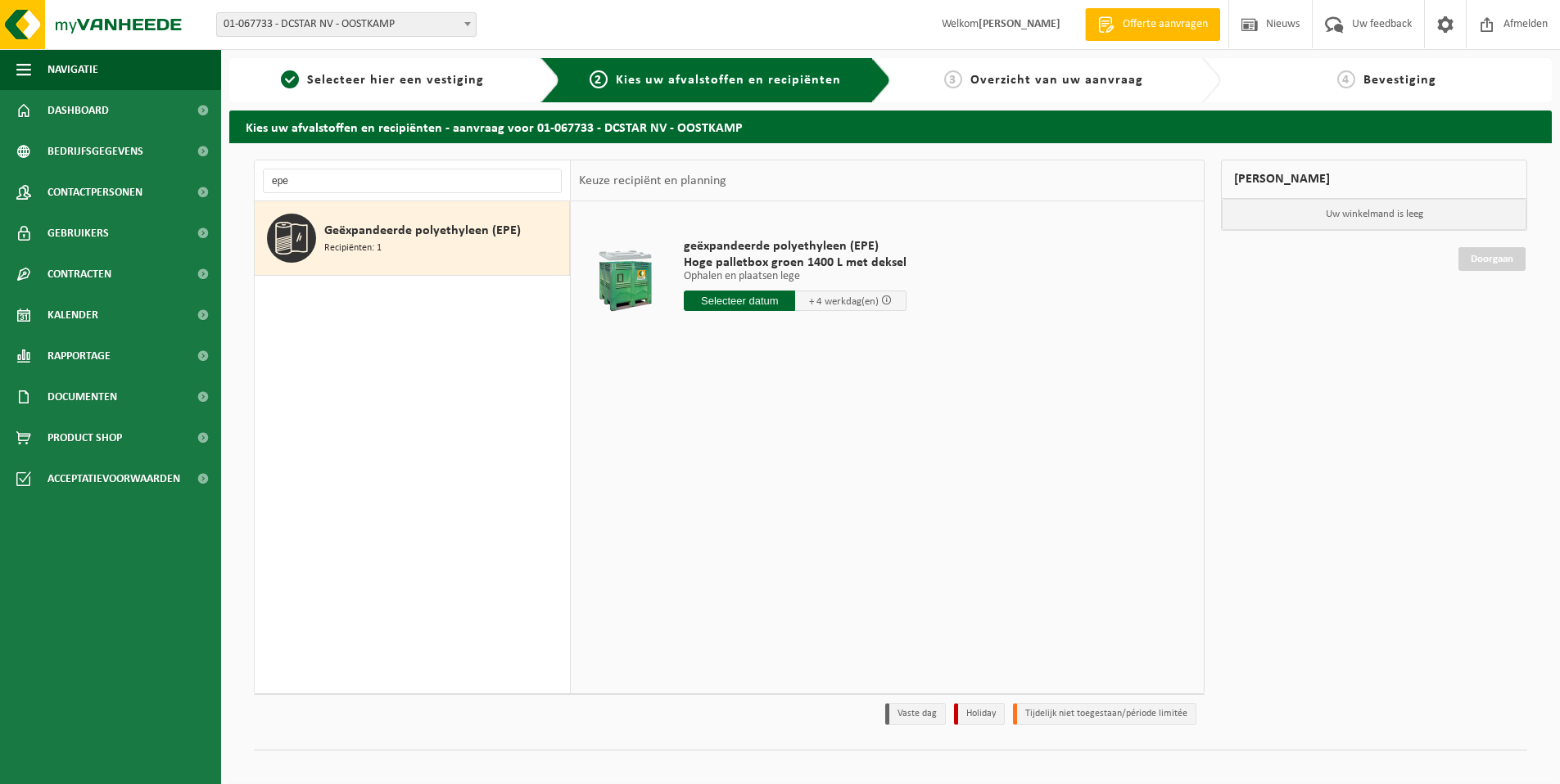
click at [732, 300] on input "text" at bounding box center [739, 300] width 112 height 20
click at [760, 297] on input "text" at bounding box center [739, 300] width 112 height 20
click at [758, 467] on div "24" at bounding box center [757, 472] width 28 height 27
type input "Van 2025-09-24"
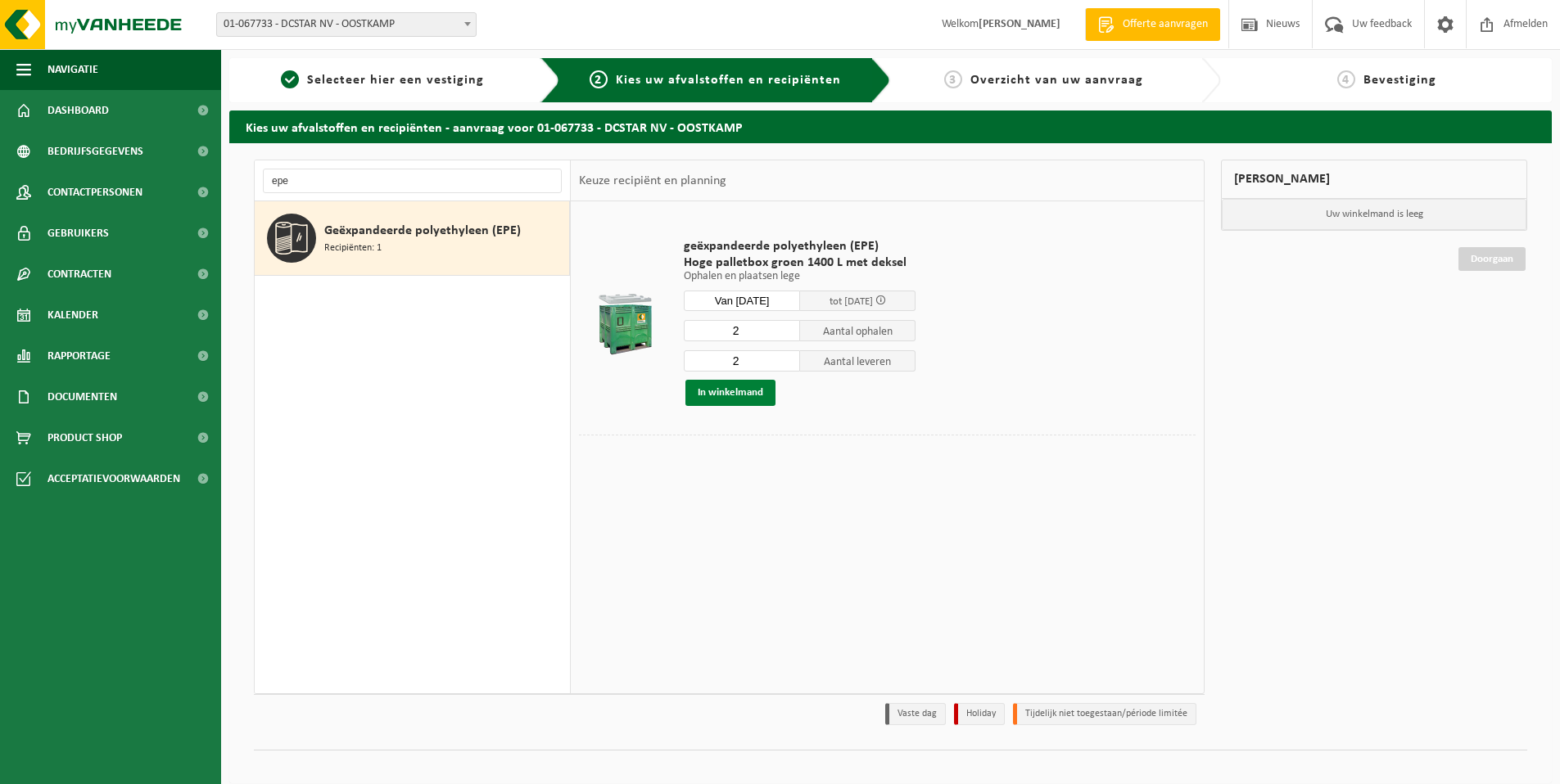
click at [747, 396] on button "In winkelmand" at bounding box center [730, 393] width 90 height 27
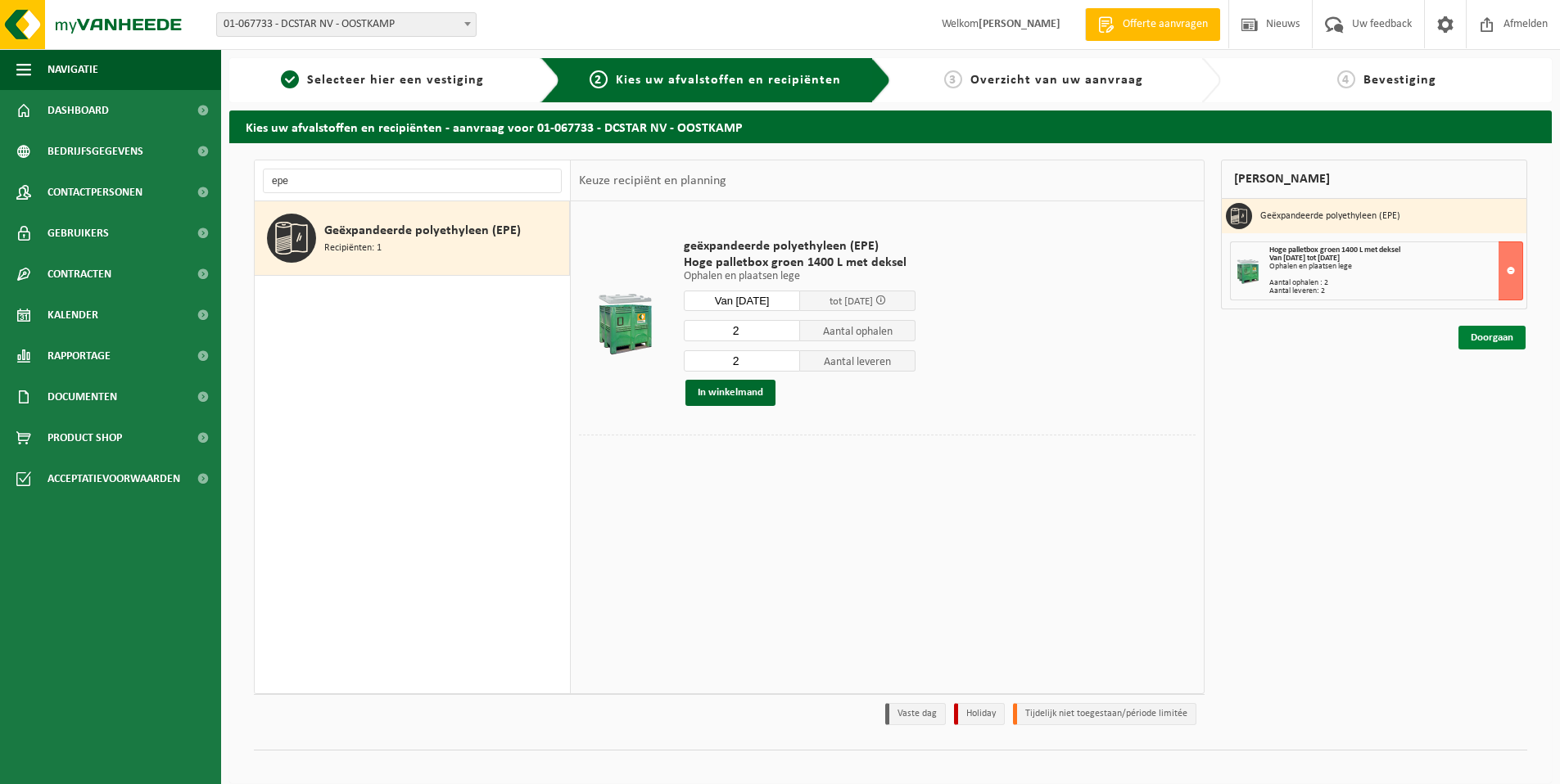
click at [1496, 341] on link "Doorgaan" at bounding box center [1491, 338] width 67 height 24
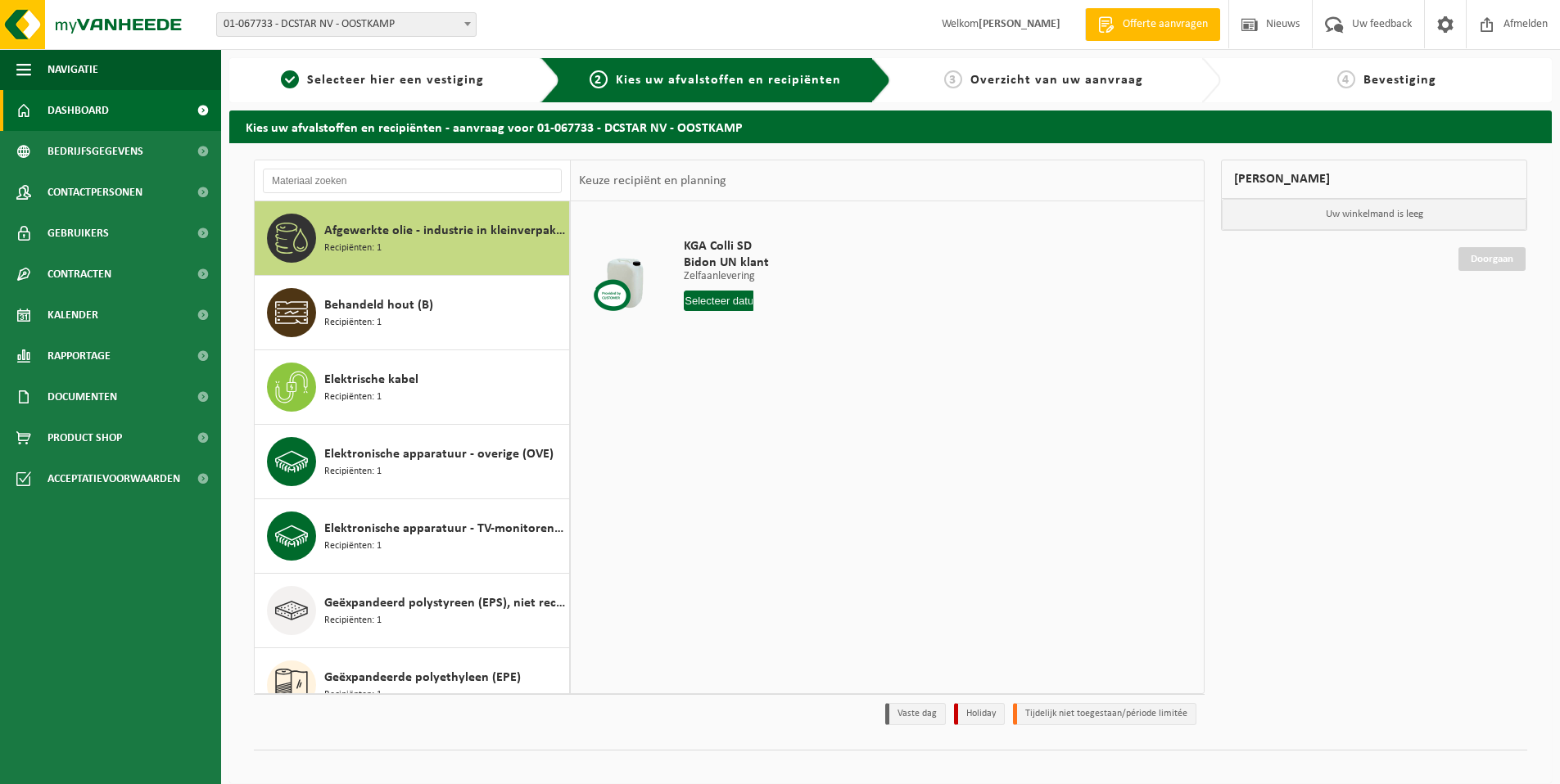
click at [123, 110] on link "Dashboard" at bounding box center [110, 110] width 221 height 41
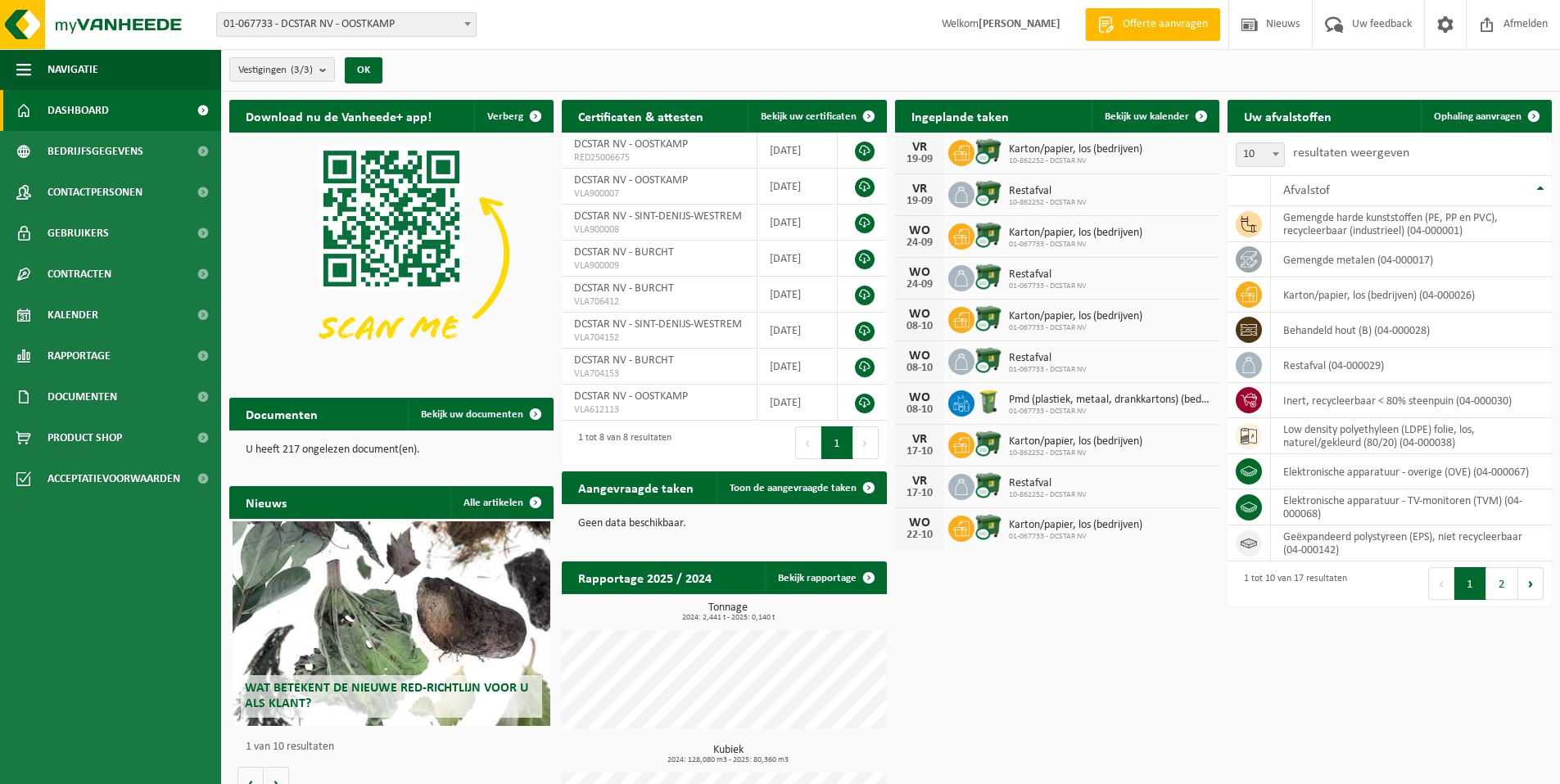
click at [1021, 155] on span "Karton/papier, los (bedrijven)" at bounding box center [1075, 149] width 134 height 13
click at [1116, 111] on link "Bekijk uw kalender" at bounding box center [1154, 116] width 126 height 33
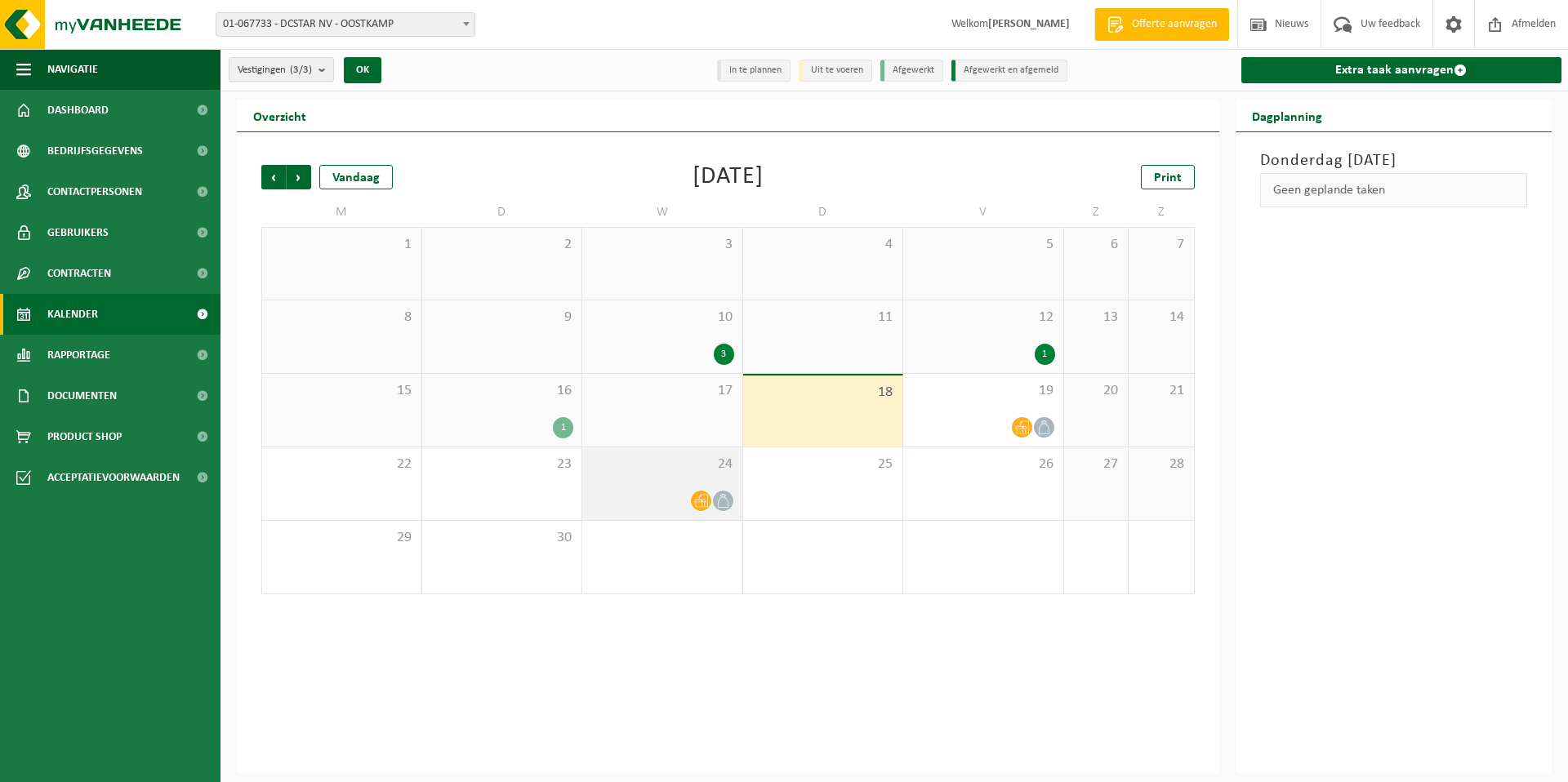
click at [698, 501] on icon at bounding box center [701, 501] width 14 height 14
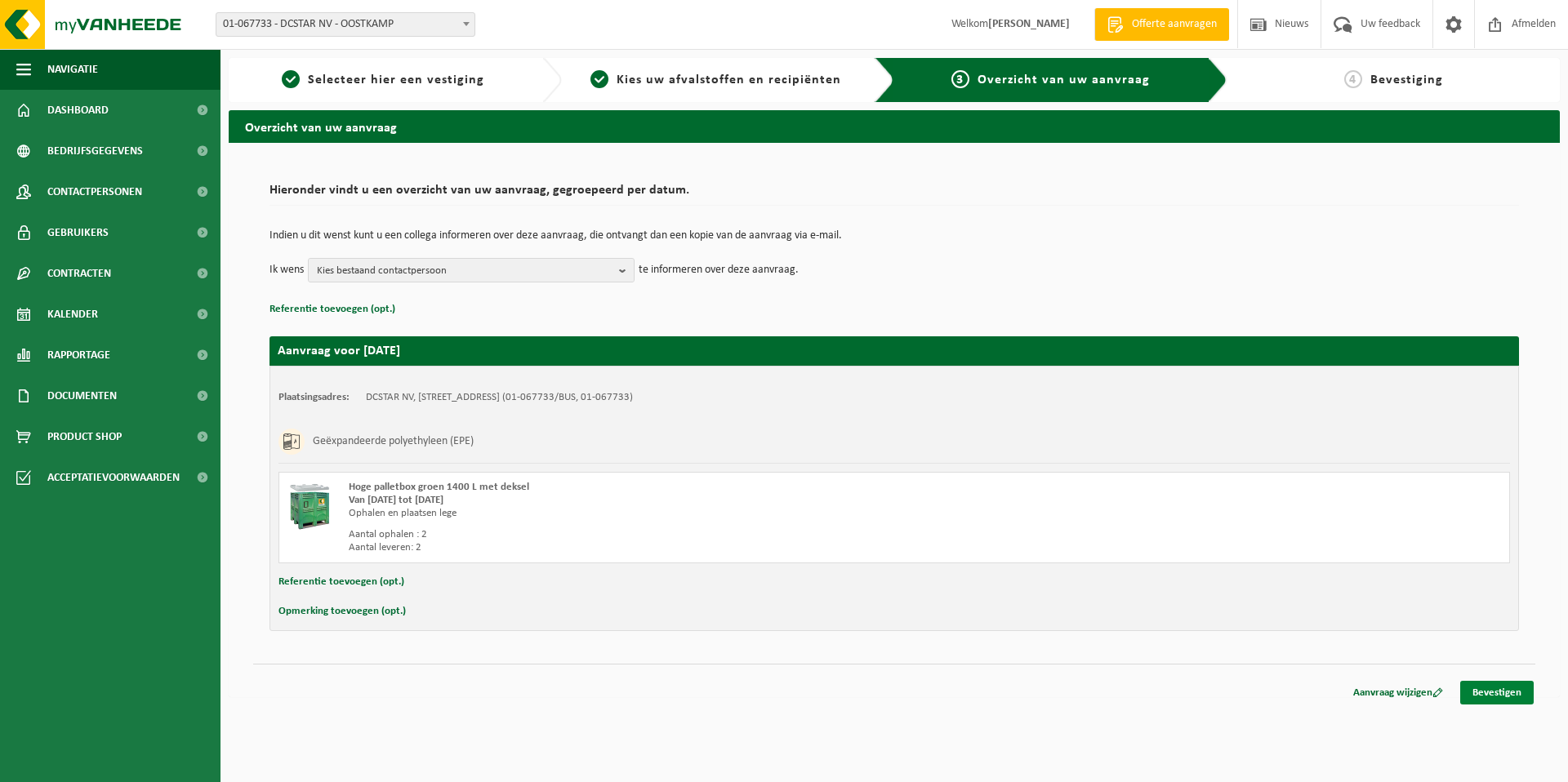
click at [1488, 695] on link "Bevestigen" at bounding box center [1497, 692] width 73 height 24
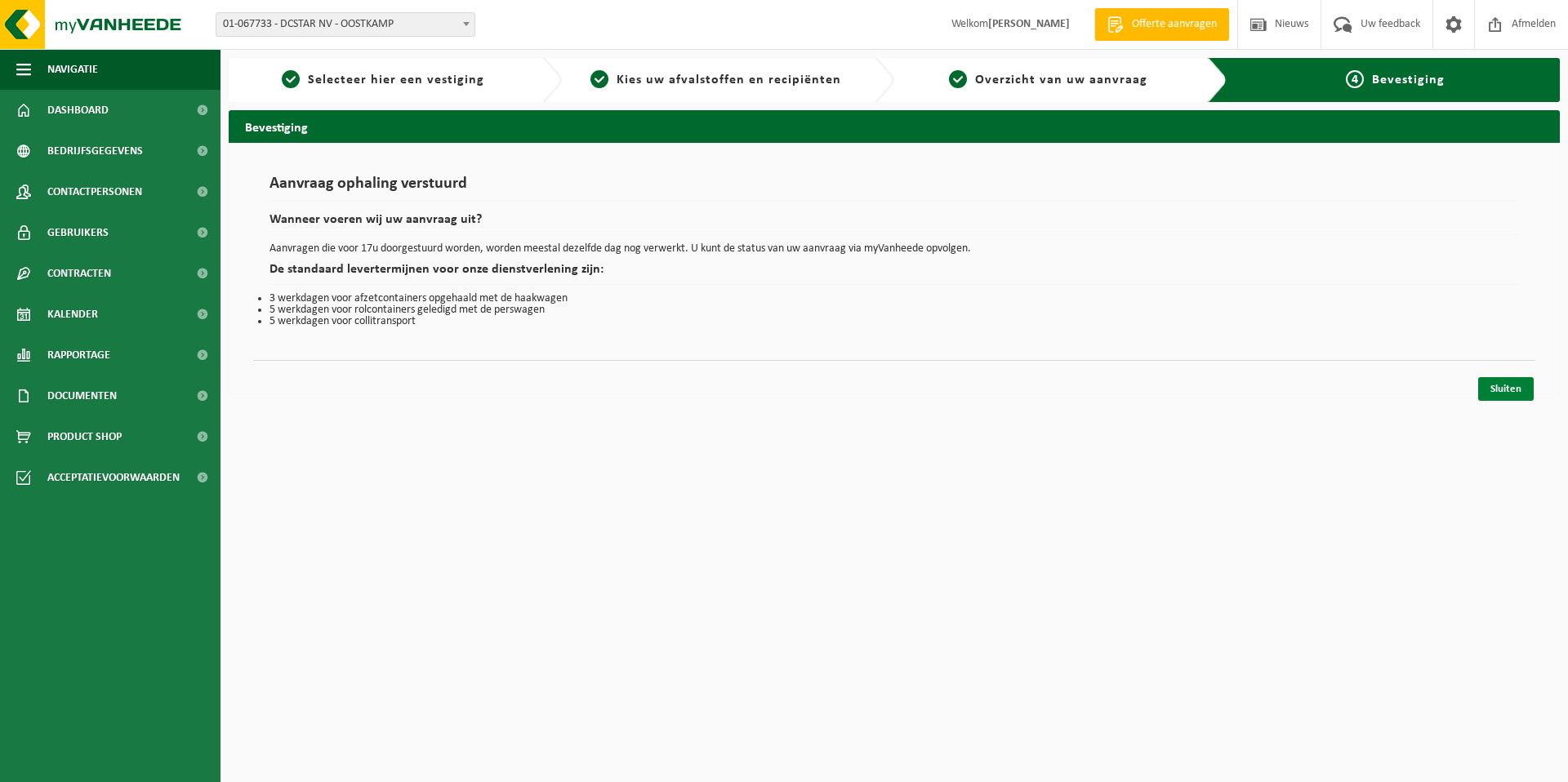
click at [1510, 380] on link "Sluiten" at bounding box center [1506, 389] width 56 height 24
